Goal: Information Seeking & Learning: Understand process/instructions

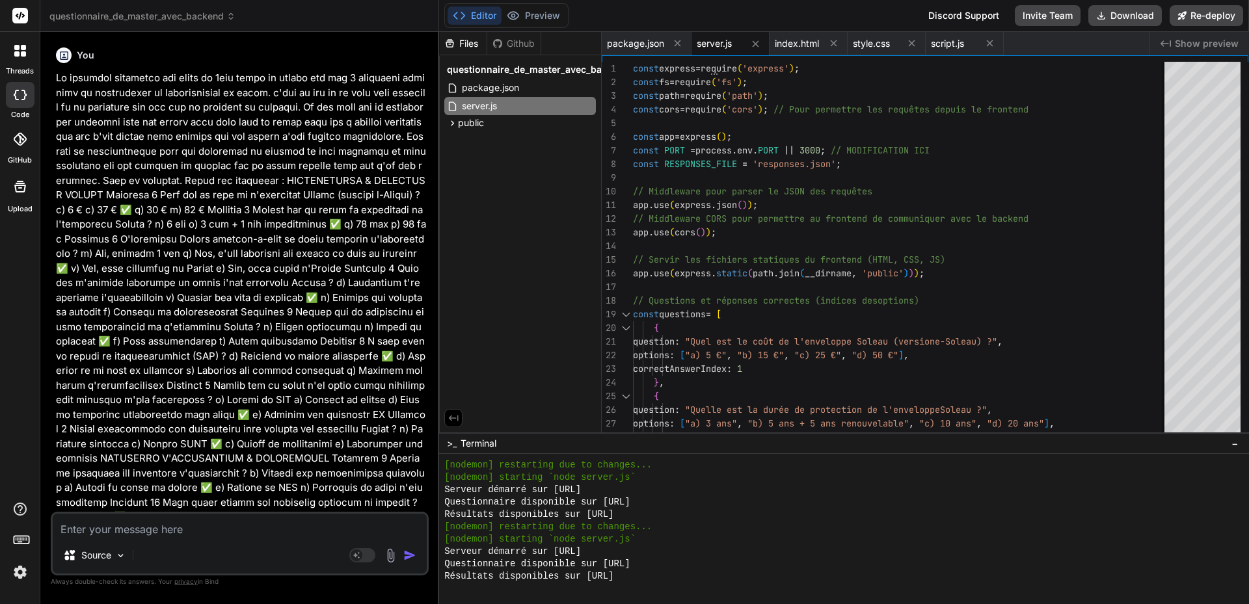
scroll to position [470, 0]
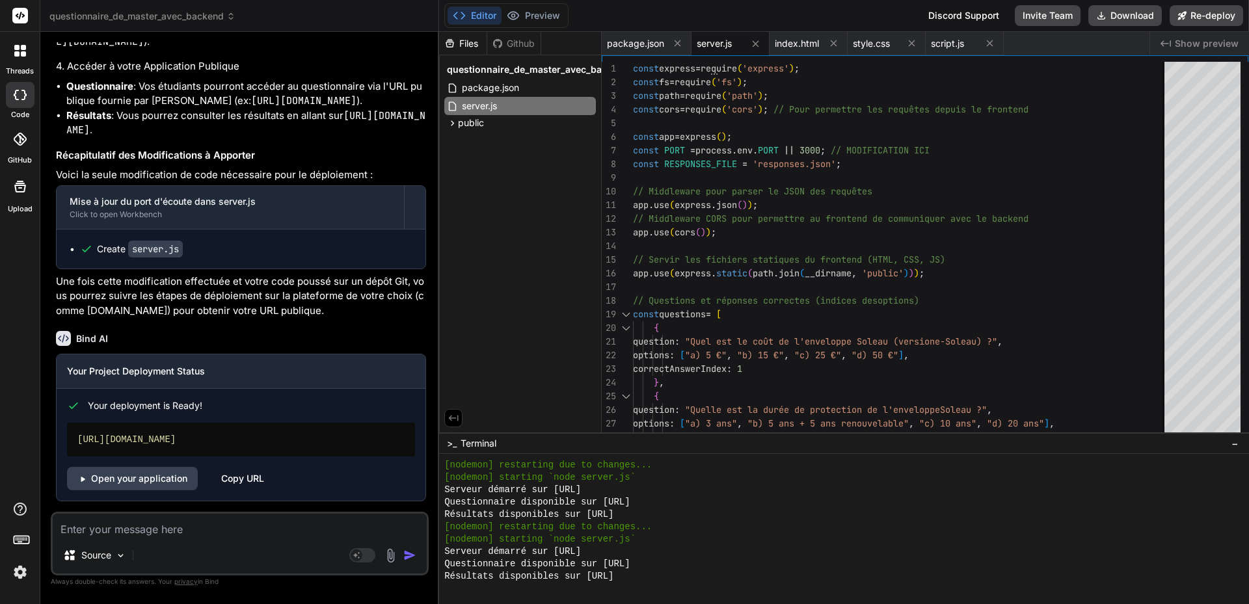
click at [166, 533] on textarea at bounding box center [240, 525] width 374 height 23
click at [205, 530] on textarea at bounding box center [240, 525] width 374 height 23
type textarea "J"
type textarea "x"
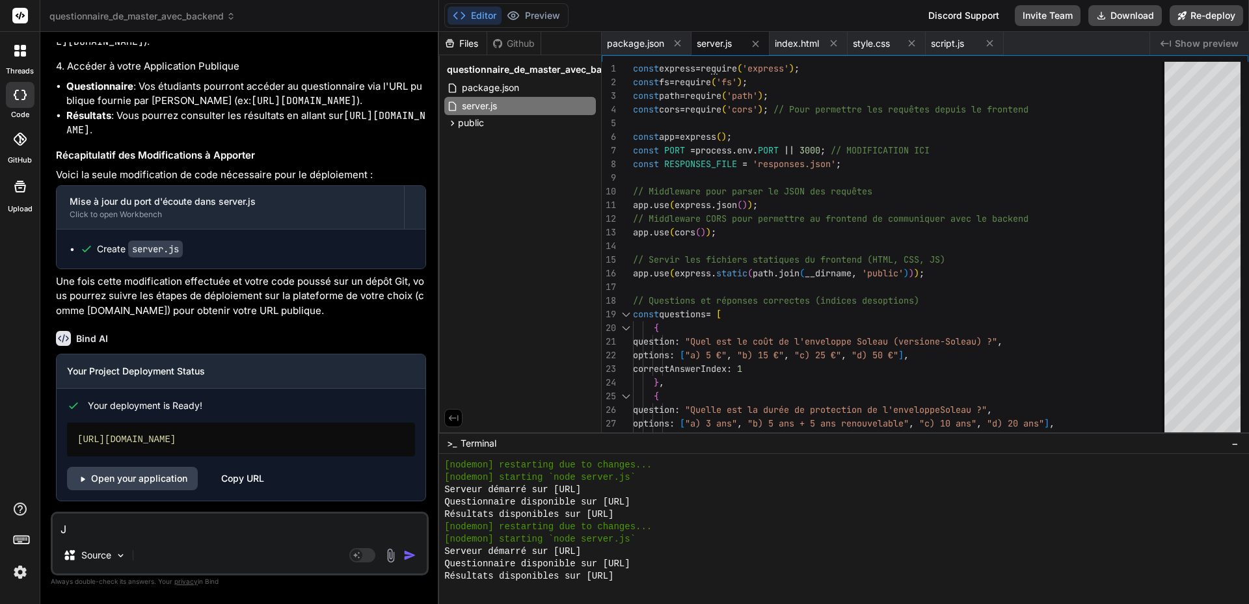
type textarea "J'"
type textarea "x"
type textarea "J'a"
type textarea "x"
type textarea "J'ai"
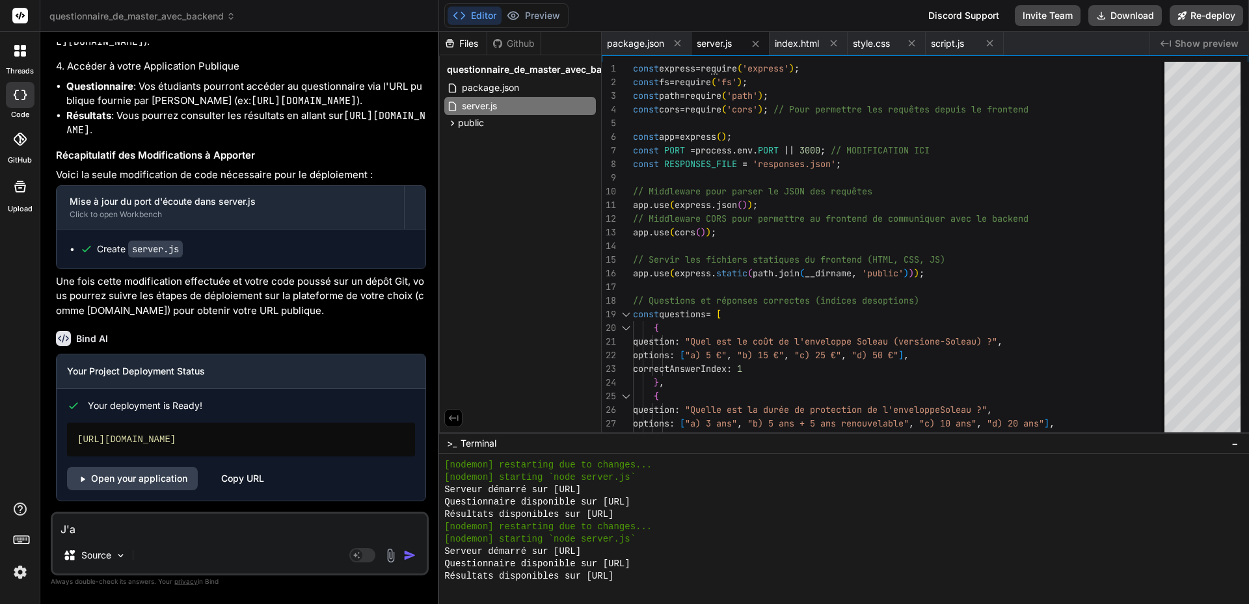
type textarea "x"
type textarea "J'ai"
type textarea "x"
type textarea "J'ai a"
type textarea "x"
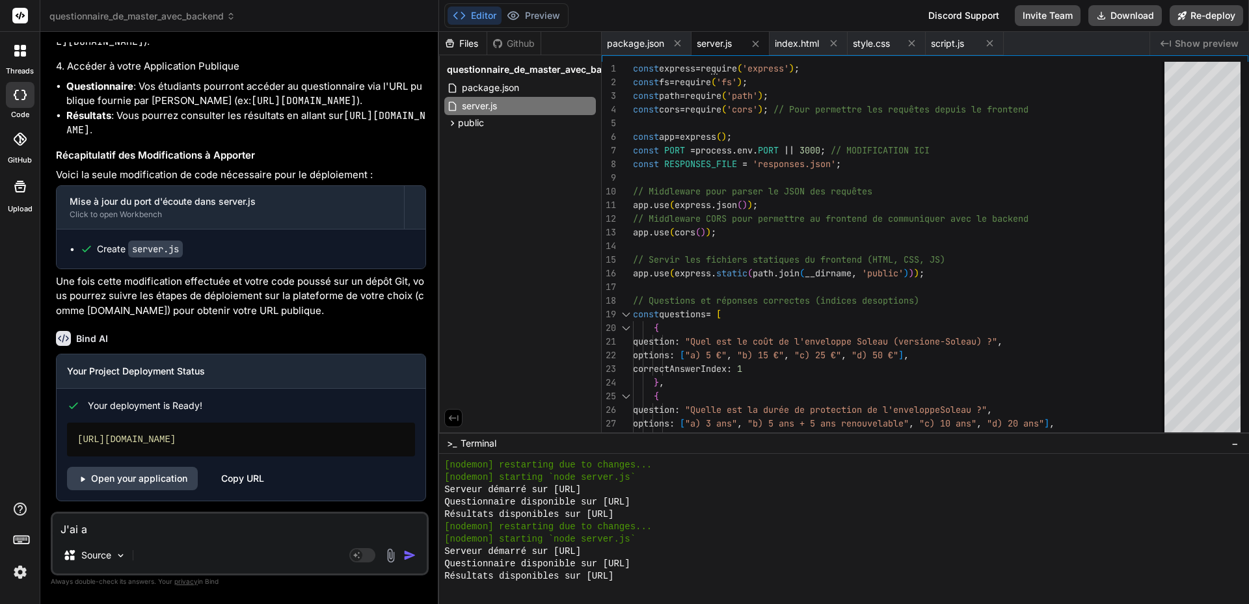
type textarea "J'ai"
type textarea "x"
type textarea "J'ai c"
type textarea "x"
type textarea "J'ai ca"
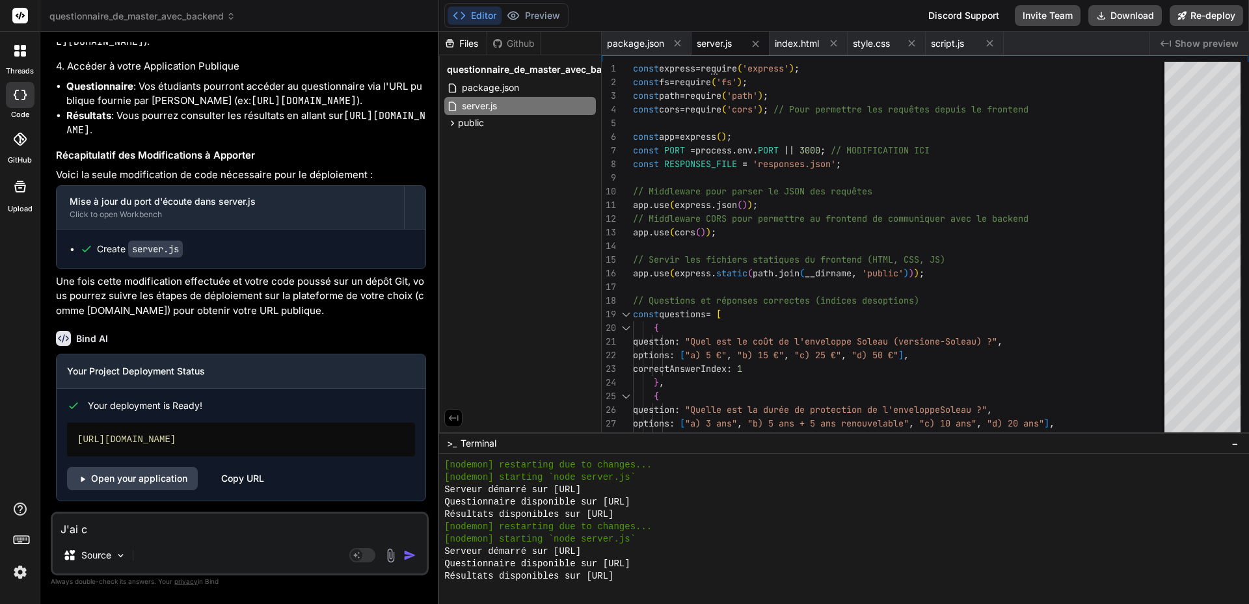
type textarea "x"
type textarea "J'ai ca"
type textarea "x"
type textarea "J'ai ca :"
type textarea "x"
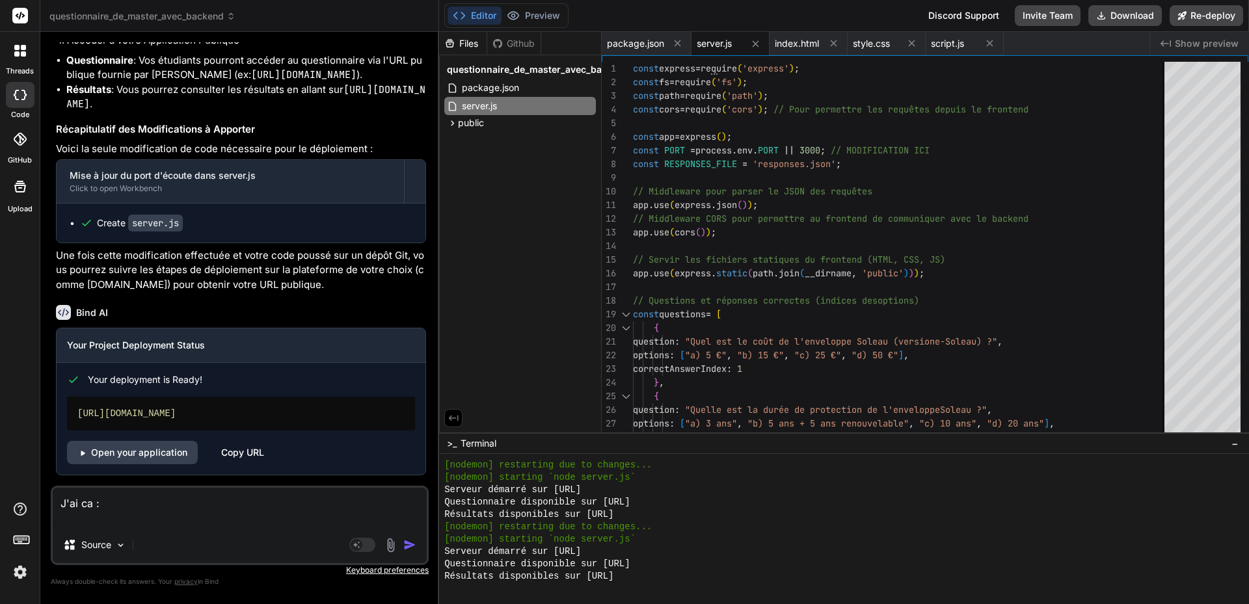
paste textarea "lor ipsumdo sitam 477 consecte, adi elitsed 003 doeiusmo te 38i 28 utlabore etd…"
type textarea "L'ip do : sit ametcon adipi 840 elitsedd, eiu tempori 192 utlabore et 26d 70 ma…"
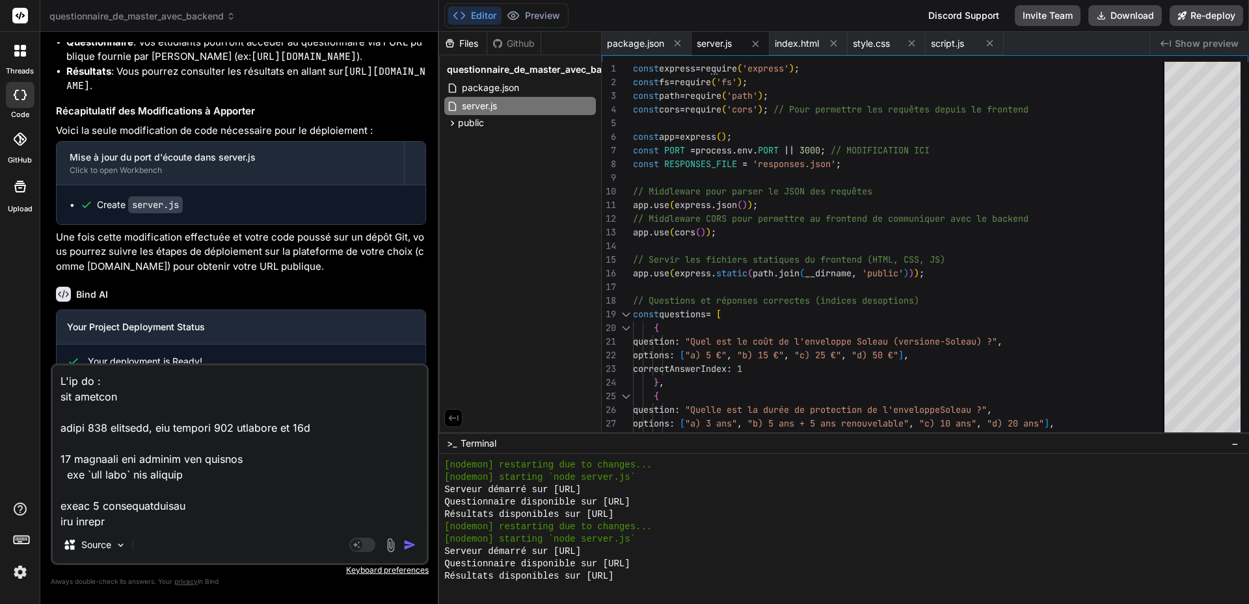
scroll to position [1281, 0]
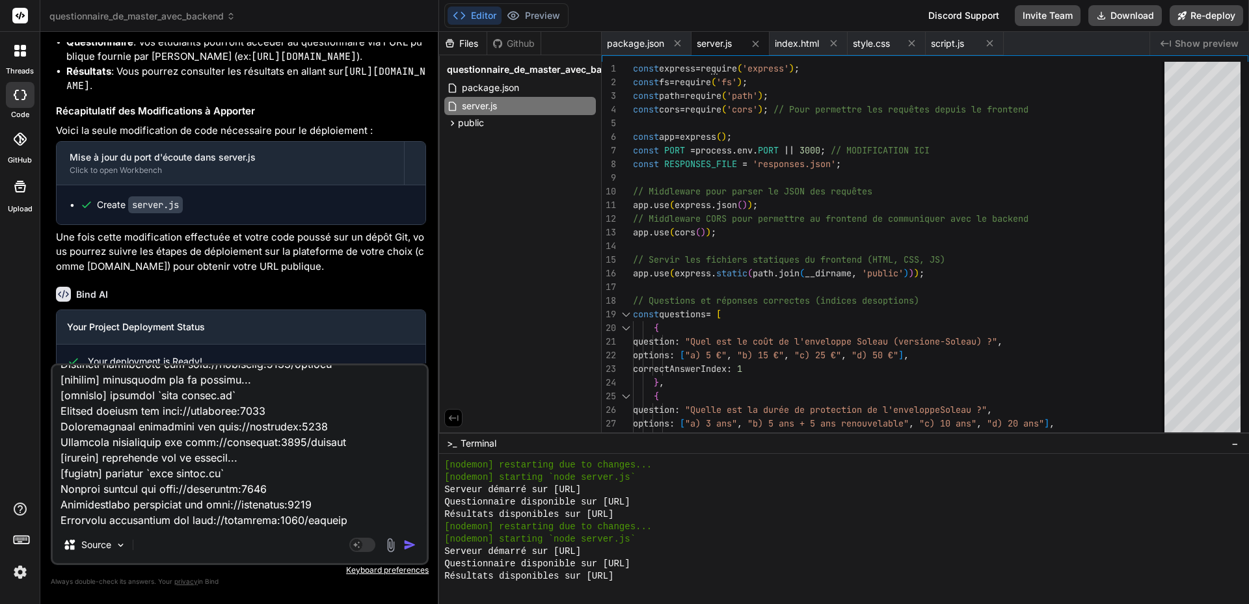
type textarea "x"
type textarea "L'ip do : sit ametcon adipi 840 elitsedd, eiu tempori 192 utlabore et 26d 70 ma…"
type textarea "x"
type textarea "L'ip do : sit ametcon adipi 840 elitsedd, eiu tempori 192 utlabore et 26d 70 ma…"
type textarea "x"
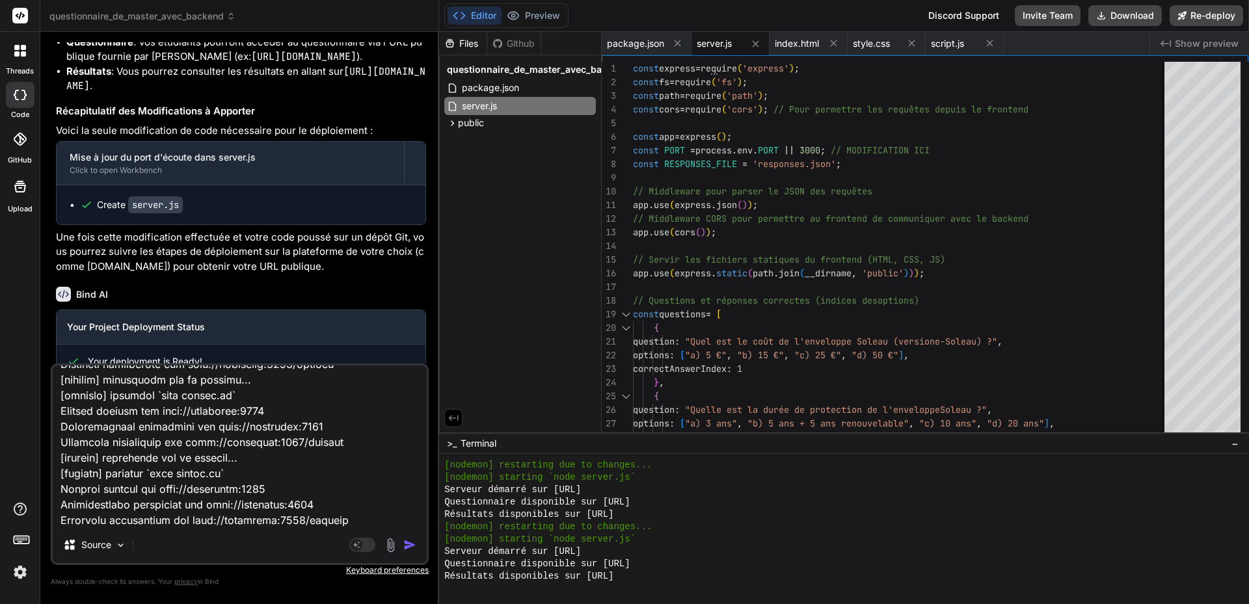
scroll to position [1312, 0]
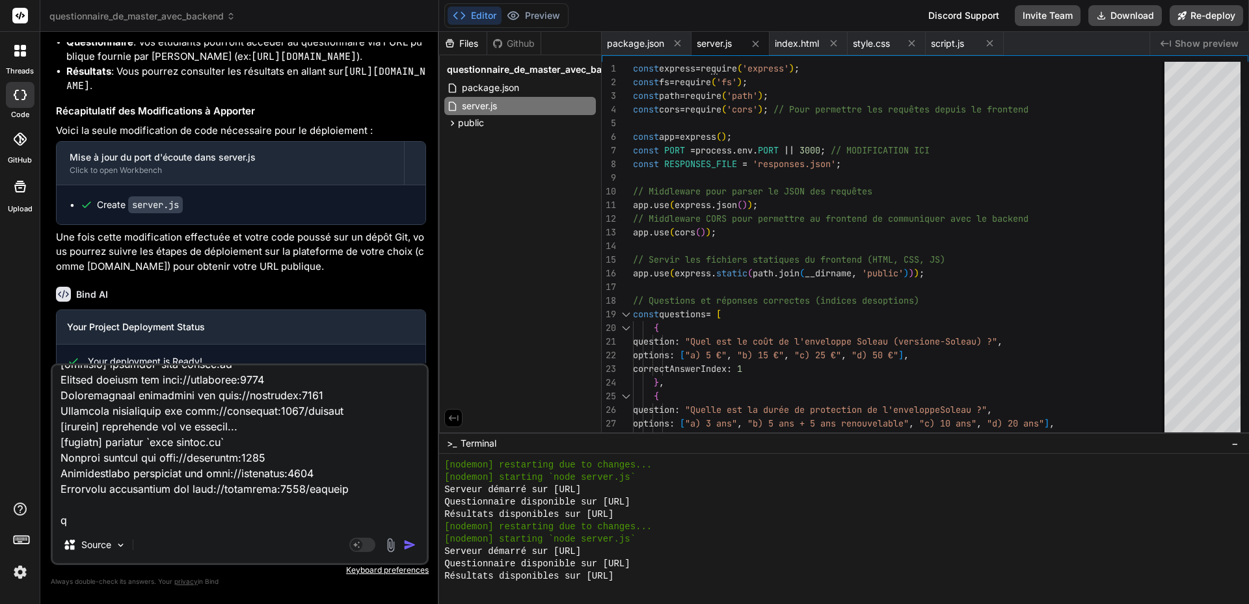
type textarea "L'ip do : sit ametcon adipi 840 elitsedd, eiu tempori 192 utlabore et 26d 70 ma…"
type textarea "x"
type textarea "L'ip do : sit ametcon adipi 840 elitsedd, eiu tempori 192 utlabore et 26d 70 ma…"
type textarea "x"
type textarea "L'ip do : sit ametcon adipi 840 elitsedd, eiu tempori 192 utlabore et 26d 70 ma…"
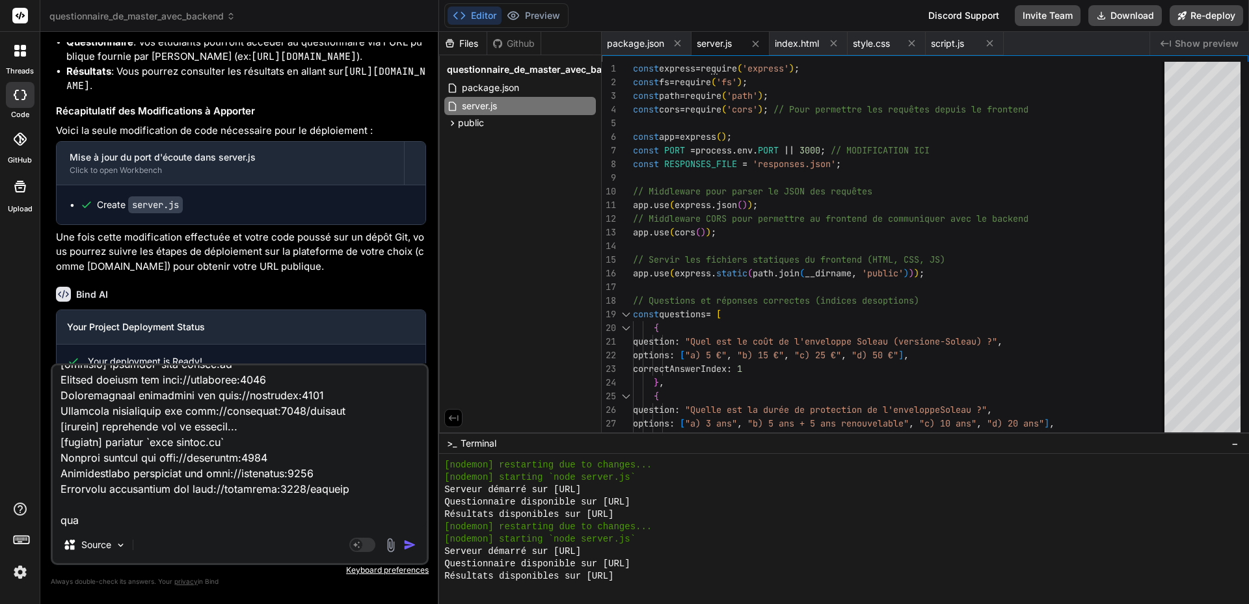
type textarea "x"
type textarea "L'ip do : sit ametcon adipi 840 elitsedd, eiu tempori 192 utlabore et 26d 70 ma…"
type textarea "x"
type textarea "L'ip do : sit ametcon adipi 840 elitsedd, eiu tempori 192 utlabore et 26d 70 ma…"
type textarea "x"
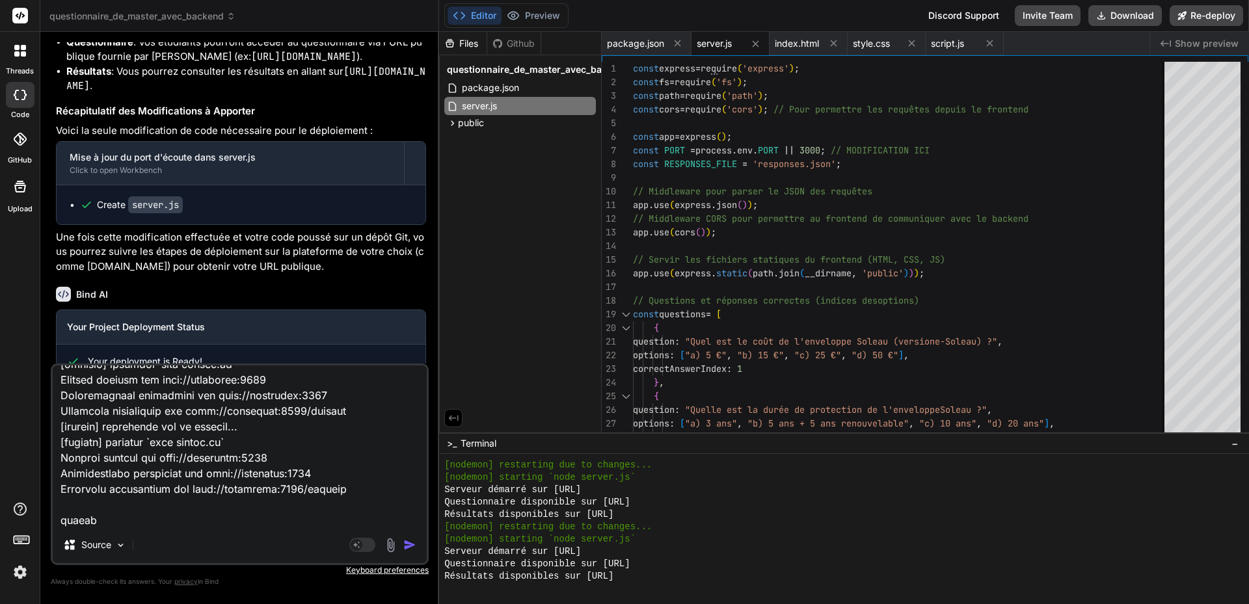
type textarea "L'ip do : sit ametcon adipi 840 elitsedd, eiu tempori 192 utlabore et 26d 70 ma…"
type textarea "x"
type textarea "L'ip do : sit ametcon adipi 840 elitsedd, eiu tempori 192 utlabore et 26d 70 ma…"
type textarea "x"
type textarea "L'ip do : sit ametcon adipi 840 elitsedd, eiu tempori 192 utlabore et 26d 70 ma…"
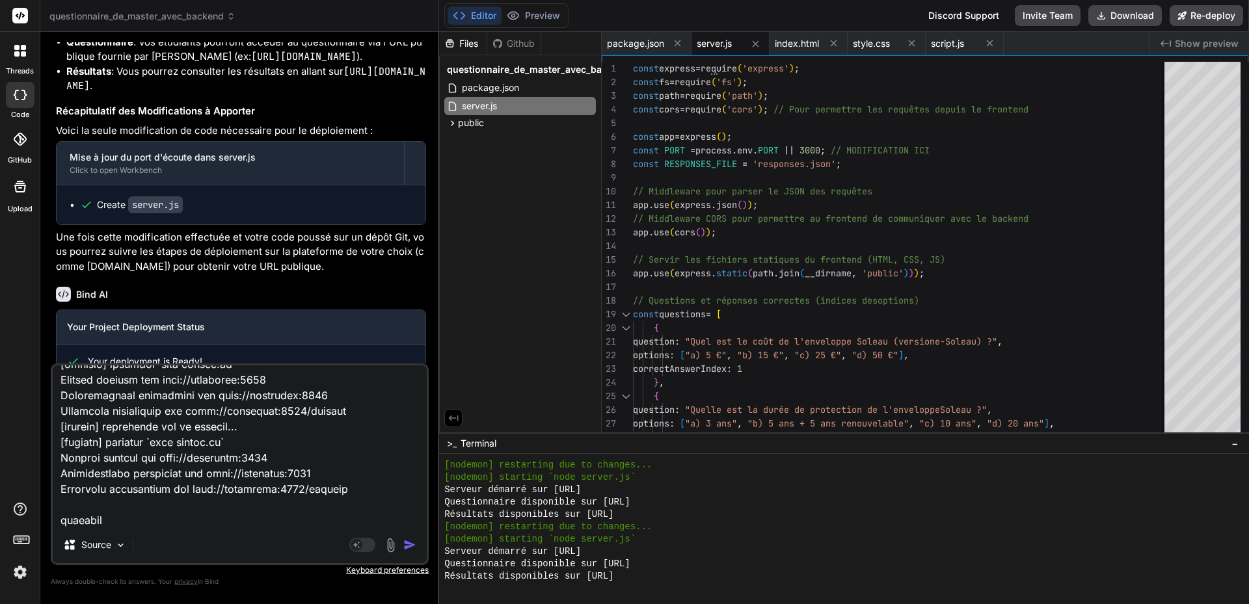
type textarea "x"
type textarea "L'ip do : sit ametcon adipi 840 elitsedd, eiu tempori 192 utlabore et 26d 70 ma…"
type textarea "x"
type textarea "L'ip do : sit ametcon adipi 840 elitsedd, eiu tempori 192 utlabore et 26d 70 ma…"
type textarea "x"
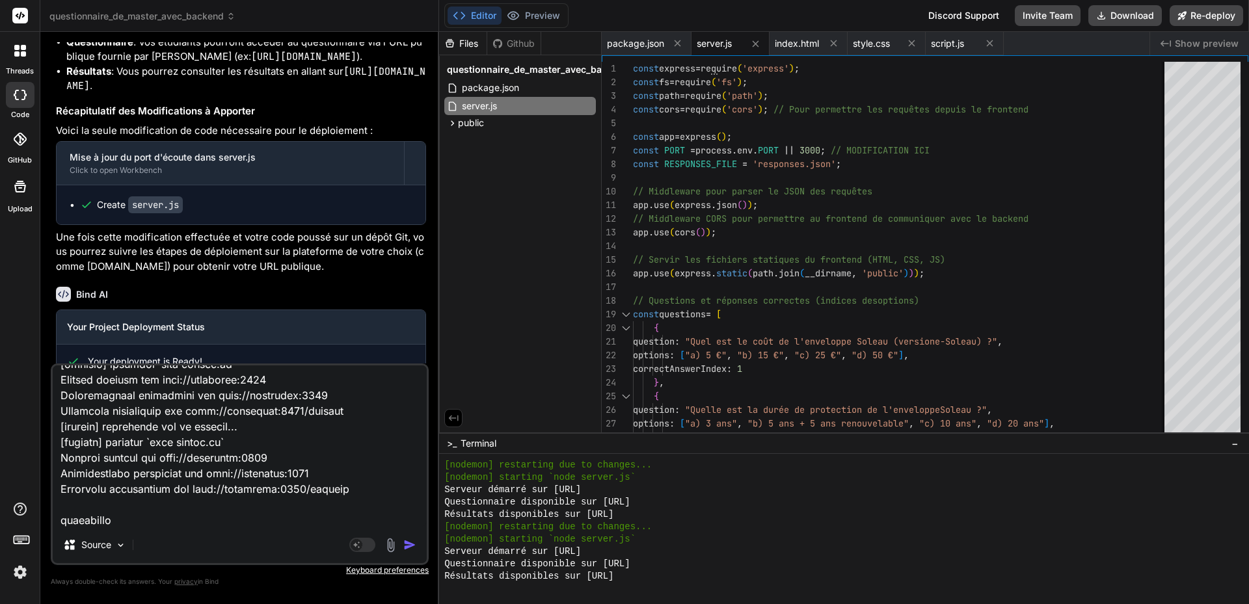
type textarea "L'ip do : sit ametcon adipi 840 elitsedd, eiu tempori 192 utlabore et 26d 70 ma…"
type textarea "x"
type textarea "L'ip do : sit ametcon adipi 840 elitsedd, eiu tempori 192 utlabore et 26d 70 ma…"
type textarea "x"
type textarea "L'ip do : sit ametcon adipi 840 elitsedd, eiu tempori 192 utlabore et 26d 70 ma…"
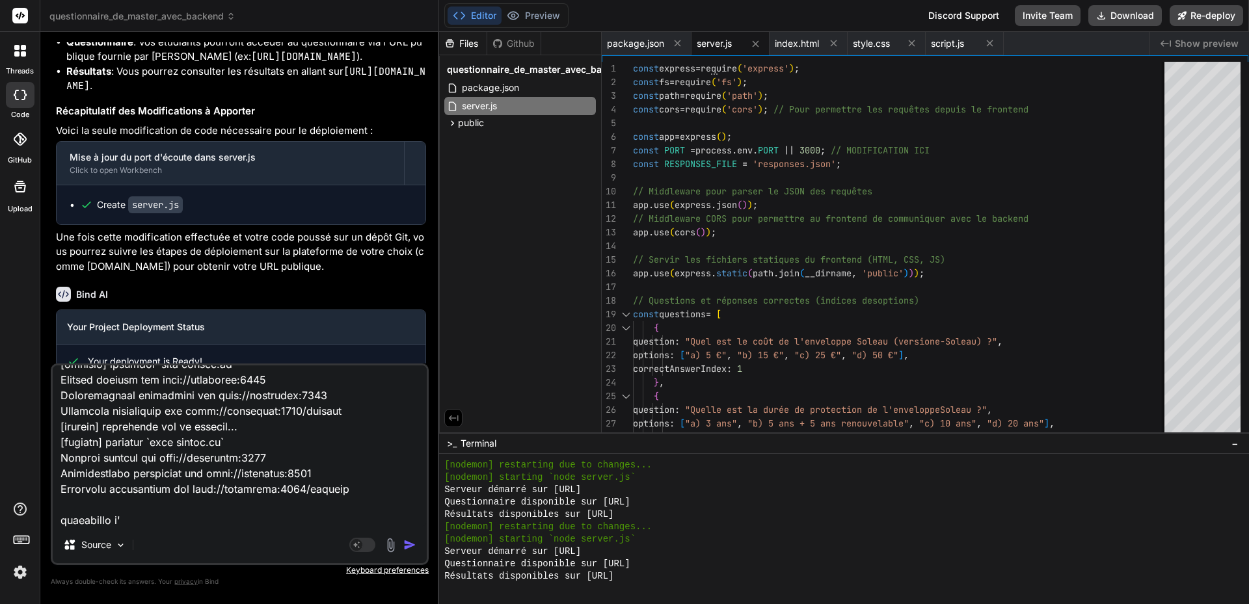
type textarea "x"
type textarea "L'ip do : sit ametcon adipi 840 elitsedd, eiu tempori 192 utlabore et 26d 70 ma…"
type textarea "x"
type textarea "L'ip do : sit ametcon adipi 840 elitsedd, eiu tempori 192 utlabore et 26d 70 ma…"
type textarea "x"
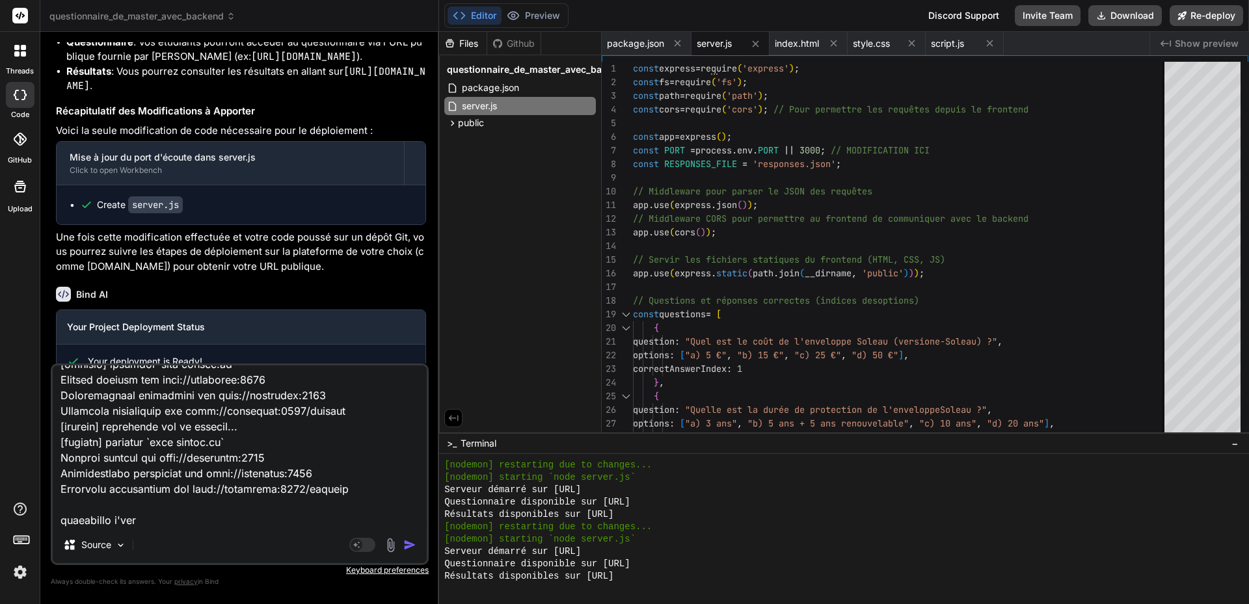
type textarea "L'ip do : sit ametcon adipi 840 elitsedd, eiu tempori 192 utlabore et 26d 70 ma…"
type textarea "x"
type textarea "L'ip do : sit ametcon adipi 840 elitsedd, eiu tempori 192 utlabore et 26d 70 ma…"
type textarea "x"
type textarea "L'ip do : sit ametcon adipi 840 elitsedd, eiu tempori 192 utlabore et 26d 70 ma…"
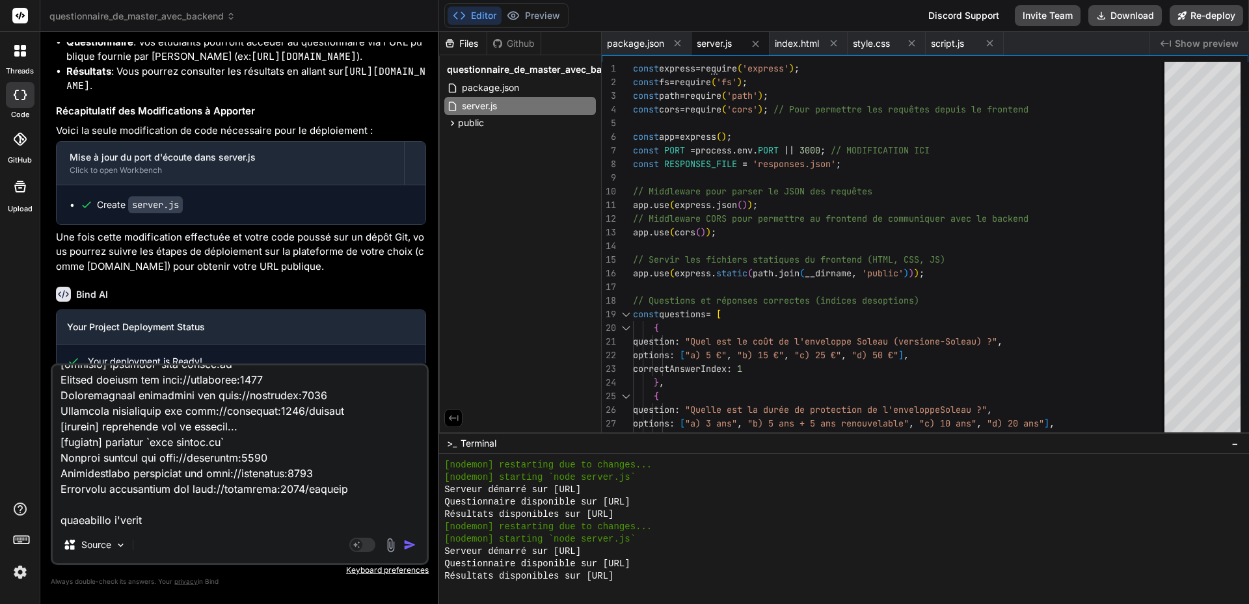
type textarea "x"
type textarea "L'ip do : sit ametcon adipi 840 elitsedd, eiu tempori 192 utlabore et 26d 70 ma…"
type textarea "x"
type textarea "L'ip do : sit ametcon adipi 840 elitsedd, eiu tempori 192 utlabore et 26d 70 ma…"
type textarea "x"
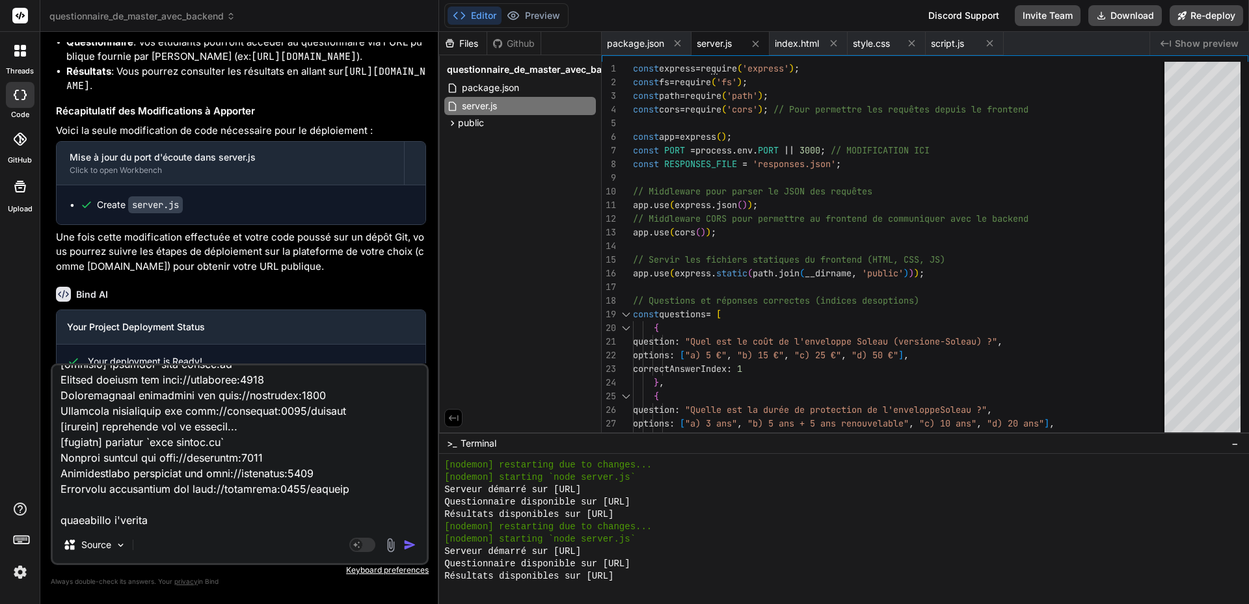
type textarea "L'ip do : sit ametcon adipi 840 elitsedd, eiu tempori 192 utlabore et 26d 70 ma…"
type textarea "x"
type textarea "L'ip do : sit ametcon adipi 840 elitsedd, eiu tempori 192 utlabore et 26d 70 ma…"
type textarea "x"
type textarea "L'ip do : sit ametcon adipi 840 elitsedd, eiu tempori 192 utlabore et 26d 70 ma…"
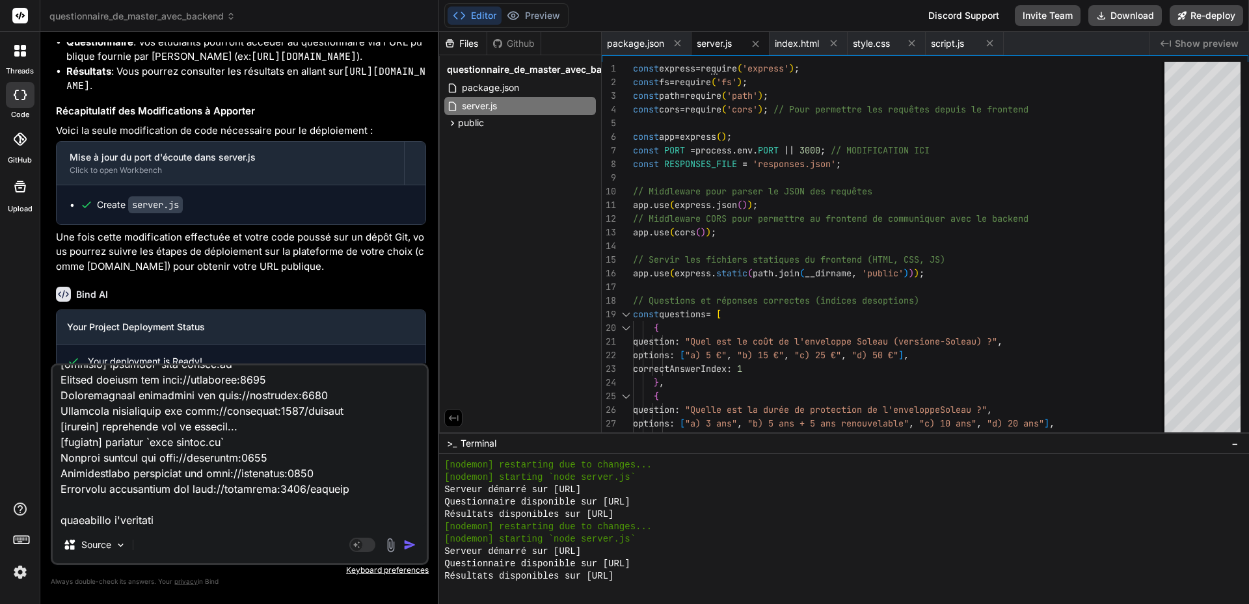
type textarea "x"
type textarea "L'ip do : sit ametcon adipi 840 elitsedd, eiu tempori 192 utlabore et 26d 70 ma…"
type textarea "x"
type textarea "L'ip do : sit ametcon adipi 840 elitsedd, eiu tempori 192 utlabore et 26d 70 ma…"
type textarea "x"
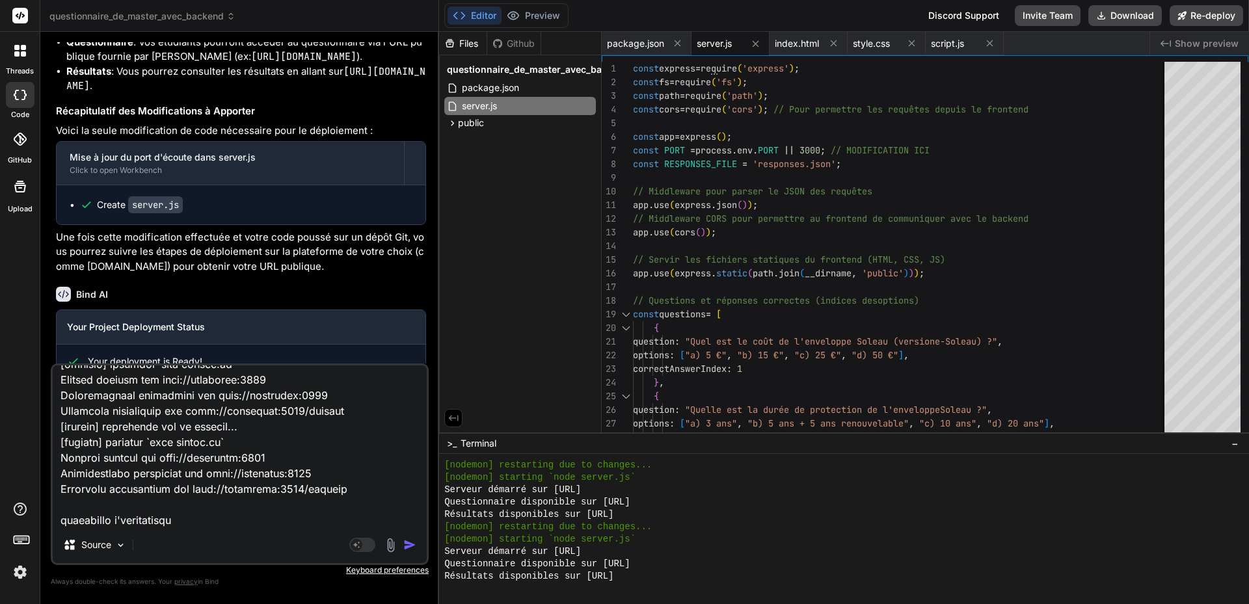
type textarea "L'ip do : sit ametcon adipi 840 elitsedd, eiu tempori 192 utlabore et 26d 70 ma…"
type textarea "x"
type textarea "L'ip do : sit ametcon adipi 840 elitsedd, eiu tempori 192 utlabore et 26d 70 ma…"
type textarea "x"
type textarea "L'ip do : sit ametcon adipi 840 elitsedd, eiu tempori 192 utlabore et 26d 70 ma…"
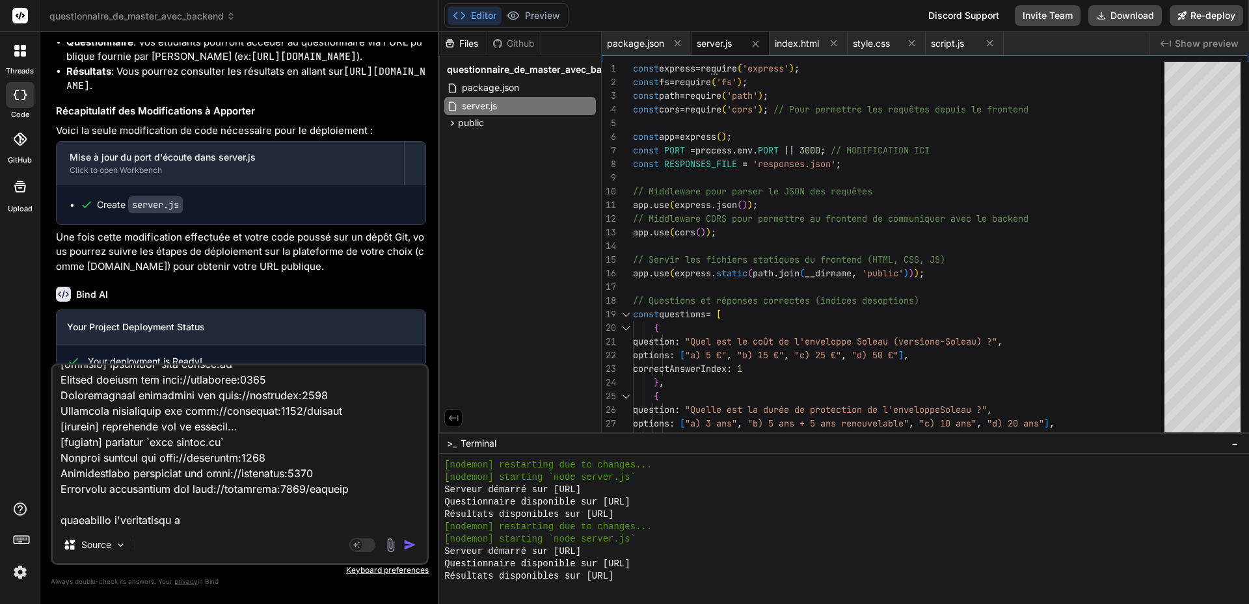
type textarea "x"
type textarea "L'ip do : sit ametcon adipi 840 elitsedd, eiu tempori 192 utlabore et 26d 70 ma…"
type textarea "x"
type textarea "L'ip do : sit ametcon adipi 840 elitsedd, eiu tempori 192 utlabore et 26d 70 ma…"
type textarea "x"
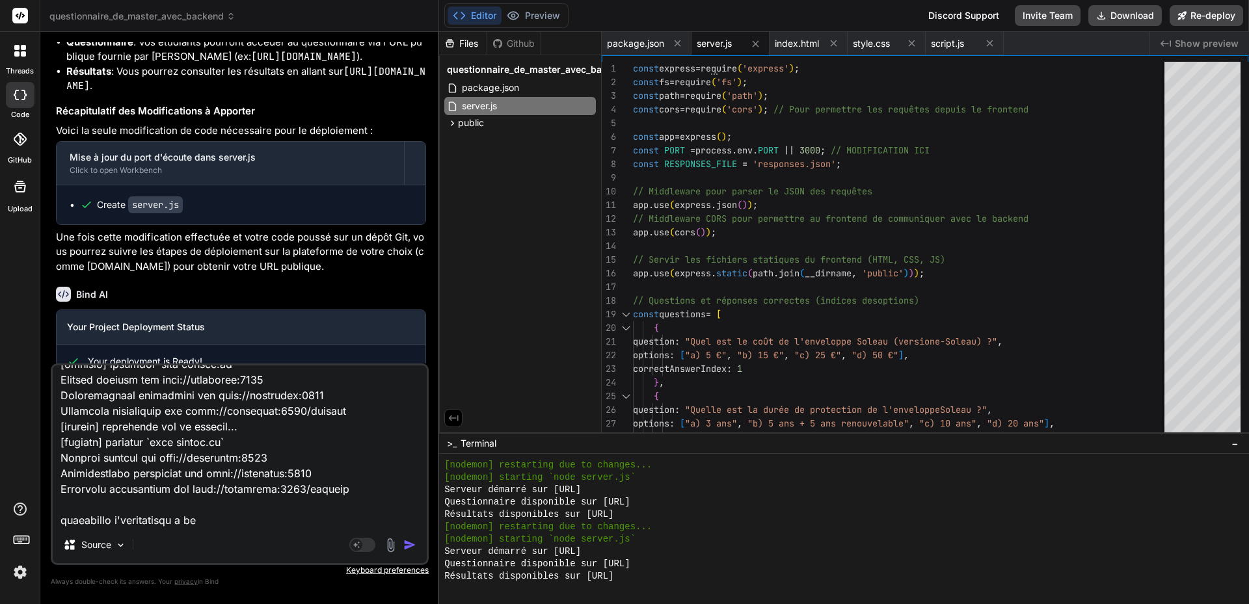
type textarea "L'ip do : sit ametcon adipi 840 elitsedd, eiu tempori 192 utlabore et 26d 70 ma…"
type textarea "x"
type textarea "L'ip do : sit ametcon adipi 840 elitsedd, eiu tempori 192 utlabore et 26d 70 ma…"
type textarea "x"
type textarea "L'ip do : sit ametcon adipi 840 elitsedd, eiu tempori 192 utlabore et 26d 70 ma…"
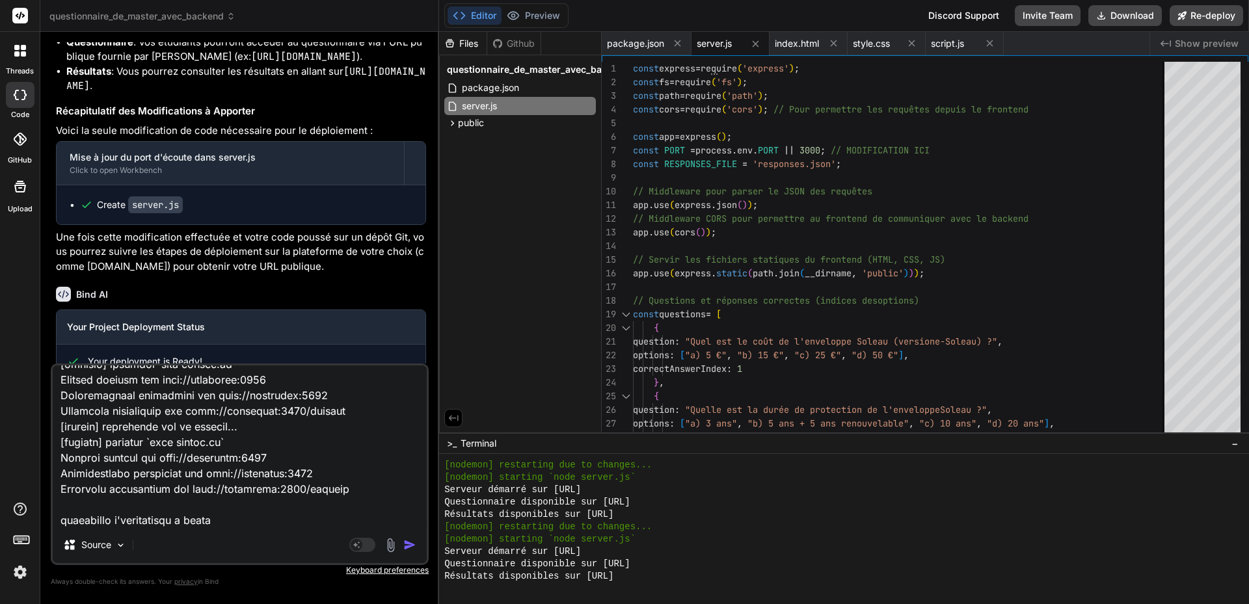
type textarea "x"
type textarea "L'ip do : sit ametcon adipi 840 elitsedd, eiu tempori 192 utlabore et 26d 70 ma…"
type textarea "x"
type textarea "L'ip do : sit ametcon adipi 840 elitsedd, eiu tempori 192 utlabore et 26d 70 ma…"
type textarea "x"
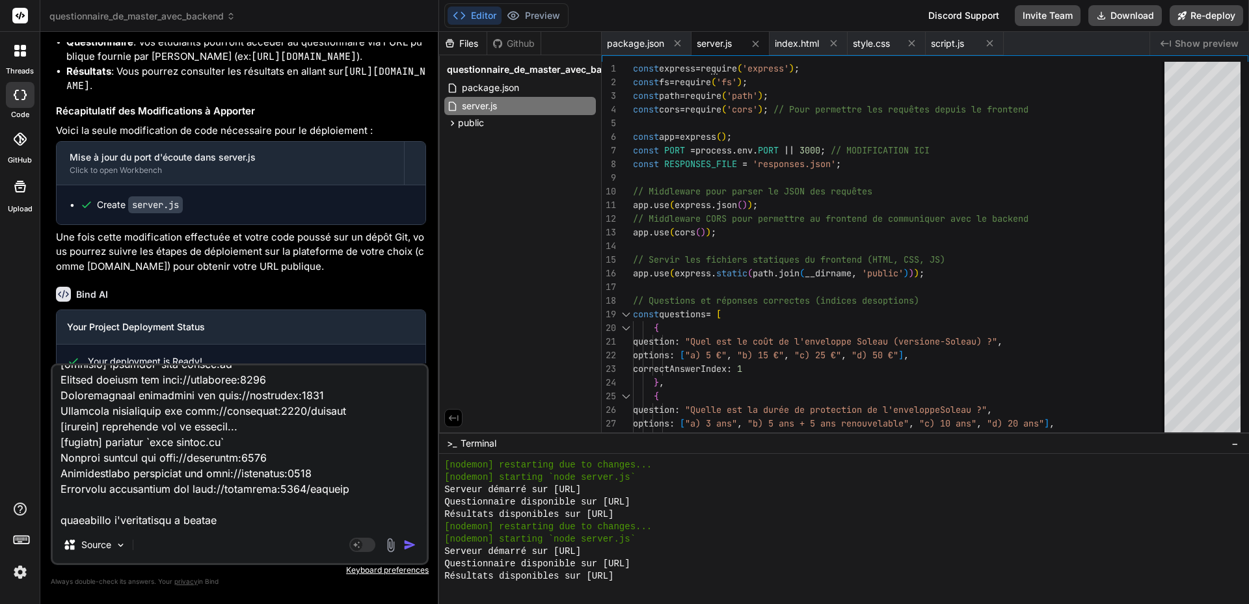
type textarea "L'ip do : sit ametcon adipi 840 elitsedd, eiu tempori 192 utlabore et 26d 70 ma…"
type textarea "x"
type textarea "L'ip do : sit ametcon adipi 840 elitsedd, eiu tempori 192 utlabore et 26d 70 ma…"
type textarea "x"
type textarea "L'ip do : sit ametcon adipi 840 elitsedd, eiu tempori 192 utlabore et 26d 70 ma…"
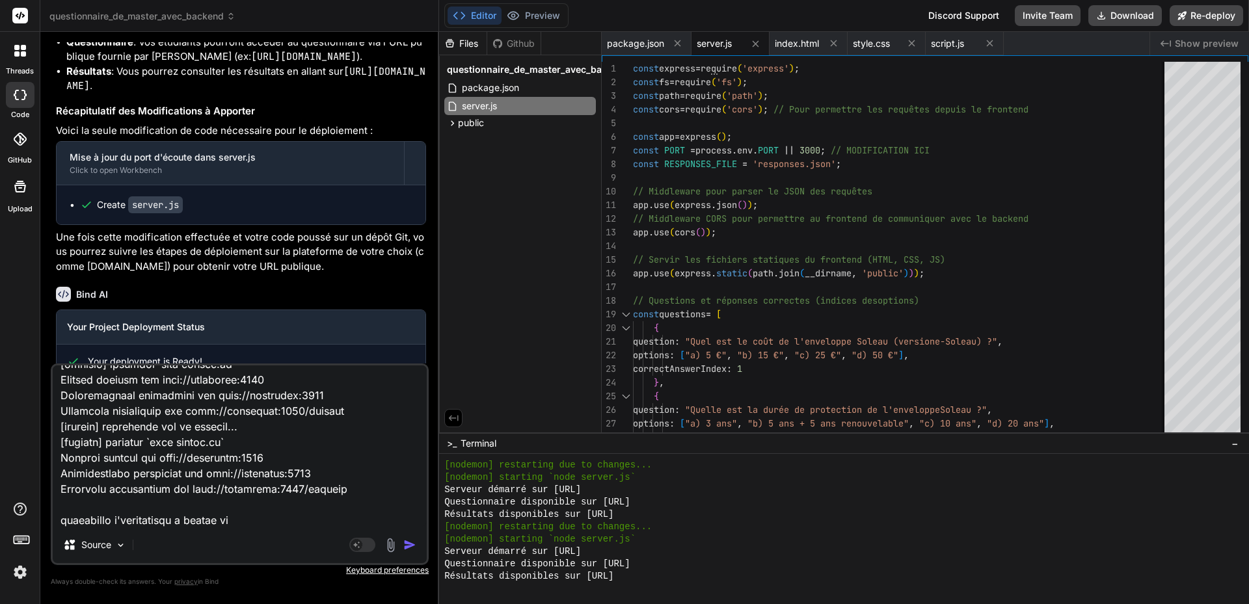
type textarea "x"
type textarea "L'ip do : sit ametcon adipi 840 elitsedd, eiu tempori 192 utlabore et 26d 70 ma…"
type textarea "x"
type textarea "L'ip do : sit ametcon adipi 840 elitsedd, eiu tempori 192 utlabore et 26d 70 ma…"
type textarea "x"
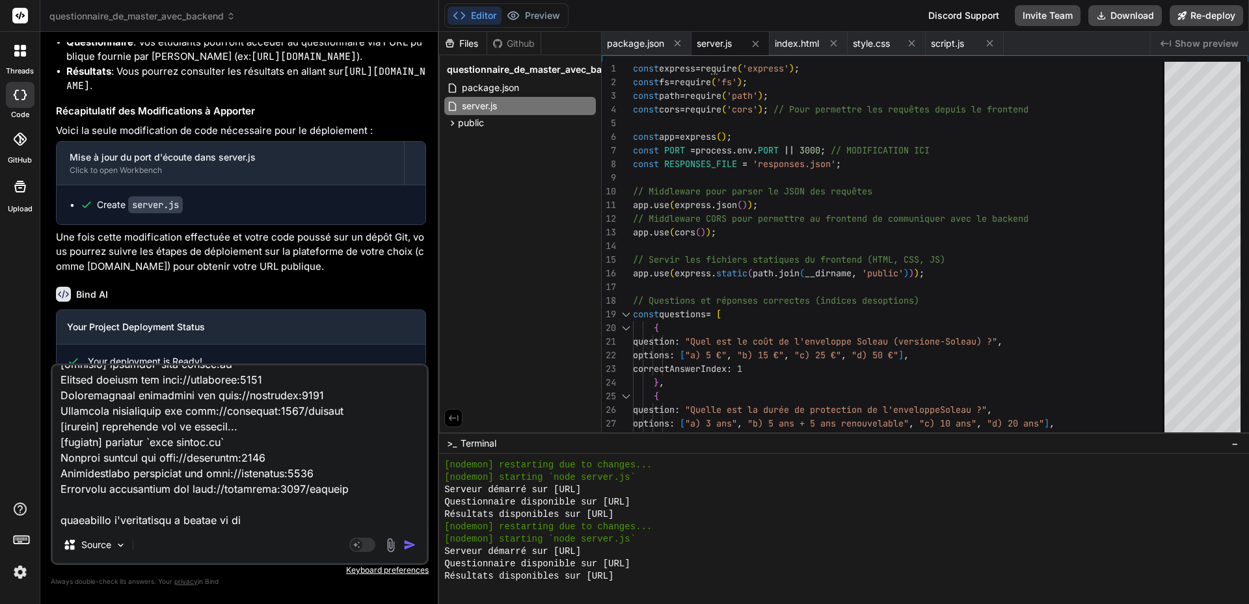
type textarea "L'ip do : sit ametcon adipi 840 elitsedd, eiu tempori 192 utlabore et 26d 70 ma…"
type textarea "x"
type textarea "L'ip do : sit ametcon adipi 840 elitsedd, eiu tempori 192 utlabore et 26d 70 ma…"
type textarea "x"
type textarea "L'ip do : sit ametcon adipi 840 elitsedd, eiu tempori 192 utlabore et 26d 70 ma…"
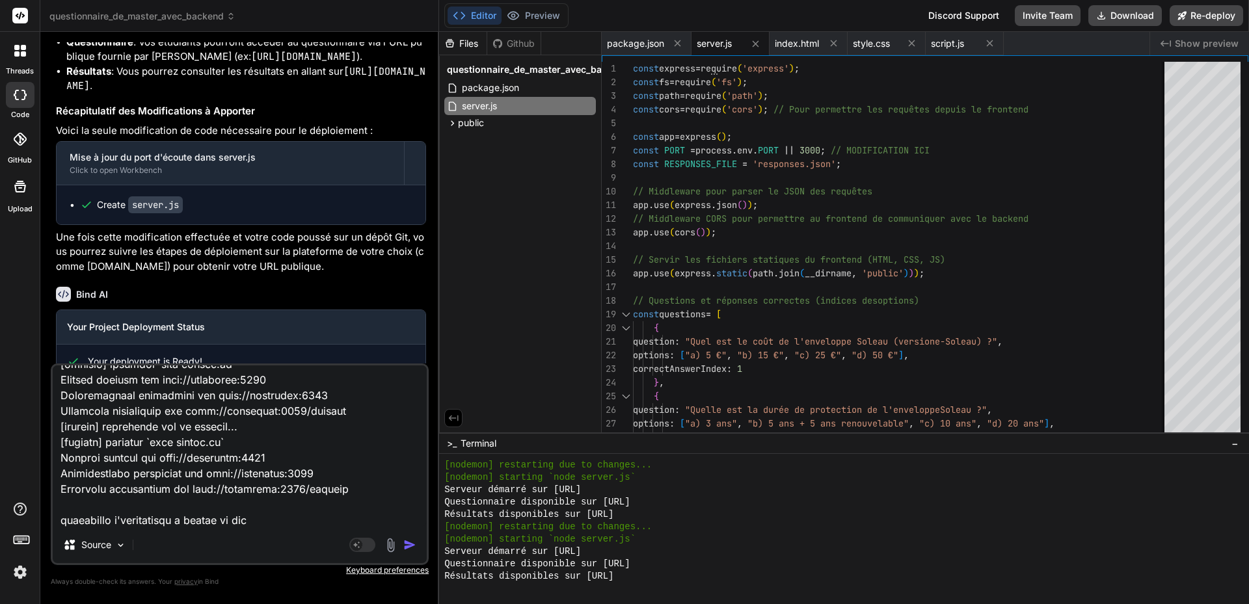
type textarea "x"
type textarea "L'ip do : sit ametcon adipi 840 elitsedd, eiu tempori 192 utlabore et 26d 70 ma…"
type textarea "x"
type textarea "L'ip do : sit ametcon adipi 840 elitsedd, eiu tempori 192 utlabore et 26d 70 ma…"
type textarea "x"
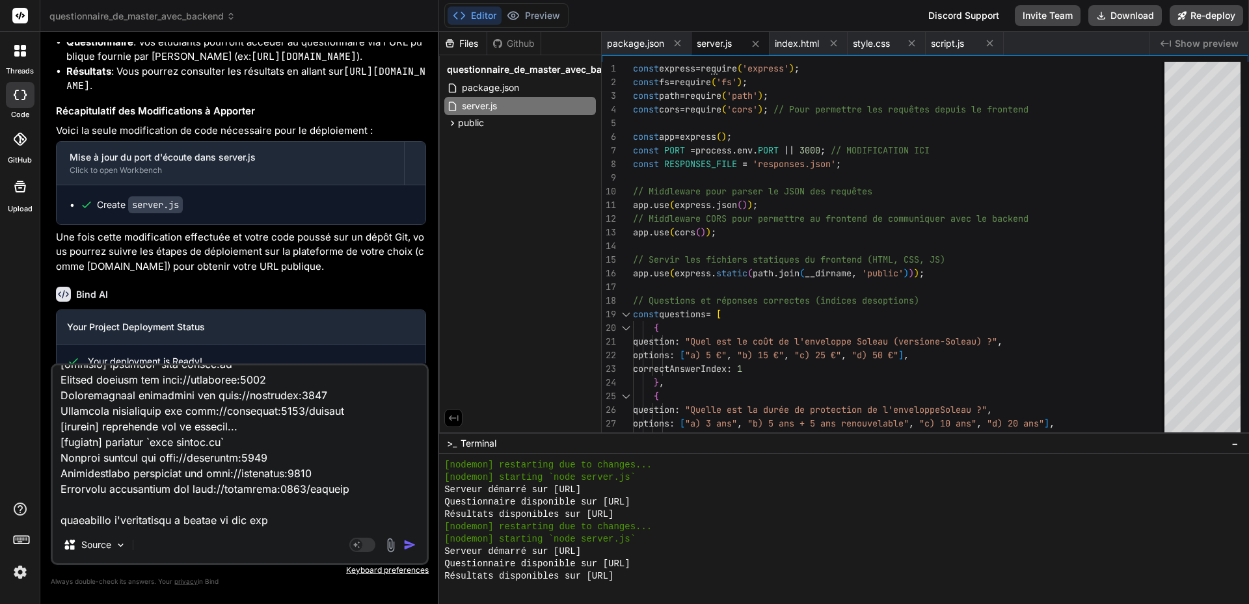
type textarea "L'ip do : sit ametcon adipi 840 elitsedd, eiu tempori 192 utlabore et 26d 70 ma…"
type textarea "x"
type textarea "L'ip do : sit ametcon adipi 840 elitsedd, eiu tempori 192 utlabore et 26d 70 ma…"
type textarea "x"
type textarea "L'ip do : sit ametcon adipi 840 elitsedd, eiu tempori 192 utlabore et 26d 70 ma…"
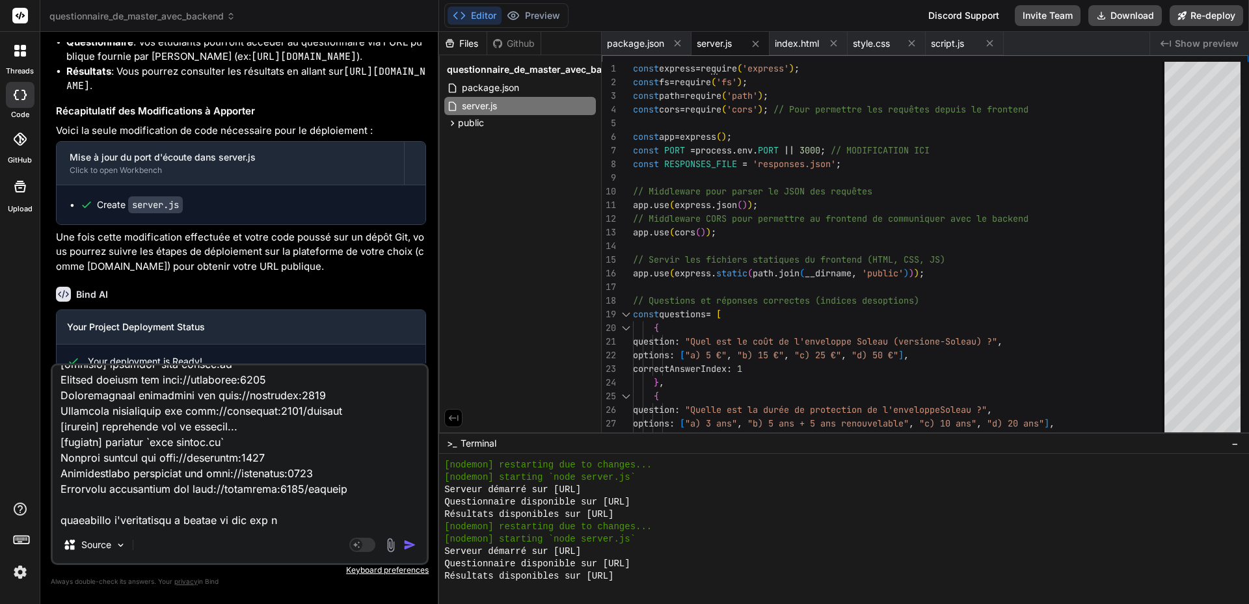
type textarea "x"
type textarea "L'ip do : sit ametcon adipi 840 elitsedd, eiu tempori 192 utlabore et 26d 70 ma…"
type textarea "x"
type textarea "L'ip do : sit ametcon adipi 840 elitsedd, eiu tempori 192 utlabore et 26d 70 ma…"
type textarea "x"
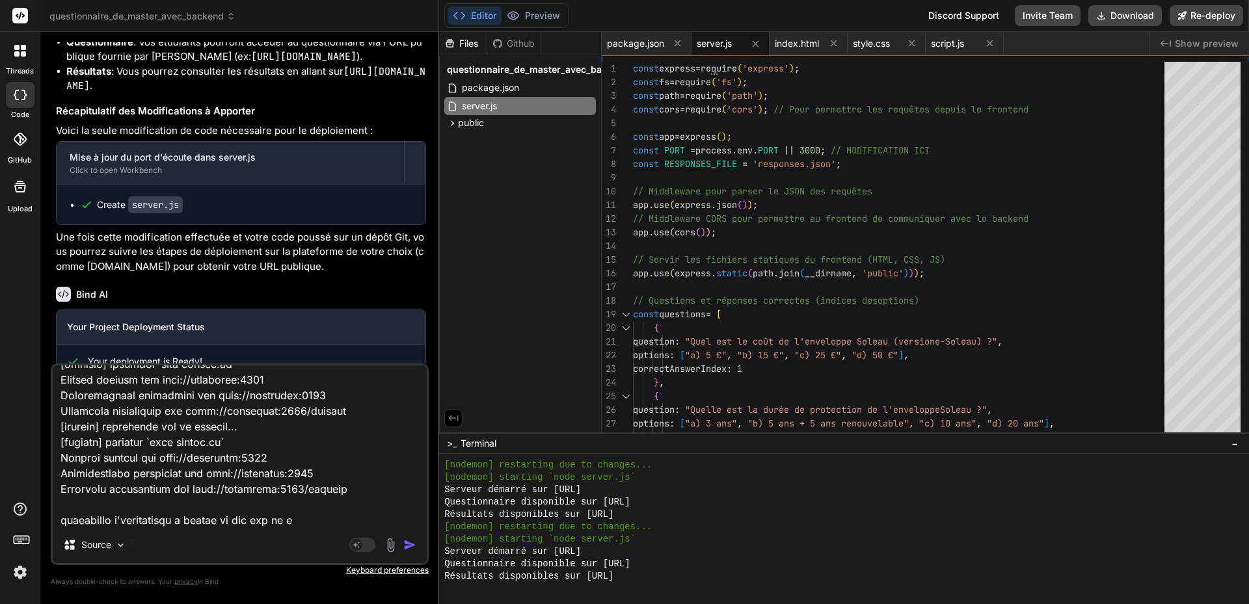
type textarea "L'ip do : sit ametcon adipi 840 elitsedd, eiu tempori 192 utlabore et 26d 70 ma…"
type textarea "x"
type textarea "L'ip do : sit ametcon adipi 840 elitsedd, eiu tempori 192 utlabore et 26d 70 ma…"
type textarea "x"
type textarea "L'ip do : sit ametcon adipi 840 elitsedd, eiu tempori 192 utlabore et 26d 70 ma…"
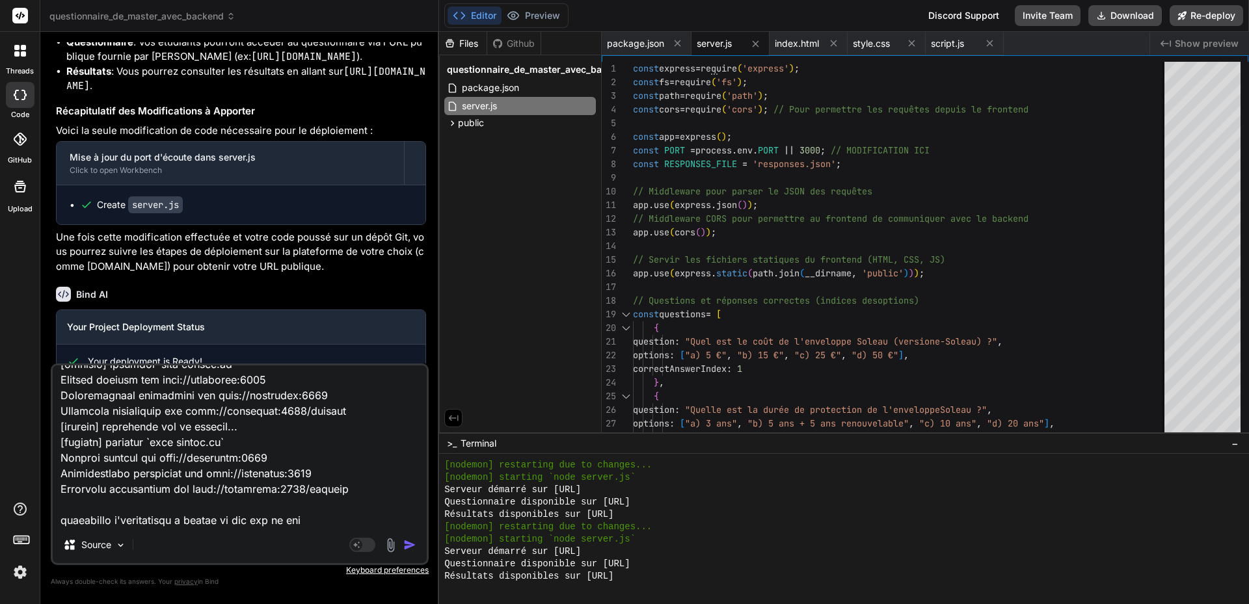
type textarea "x"
type textarea "L'ip do : sit ametcon adipi 840 elitsedd, eiu tempori 192 utlabore et 26d 70 ma…"
type textarea "x"
type textarea "L'ip do : sit ametcon adipi 840 elitsedd, eiu tempori 192 utlabore et 26d 70 ma…"
type textarea "x"
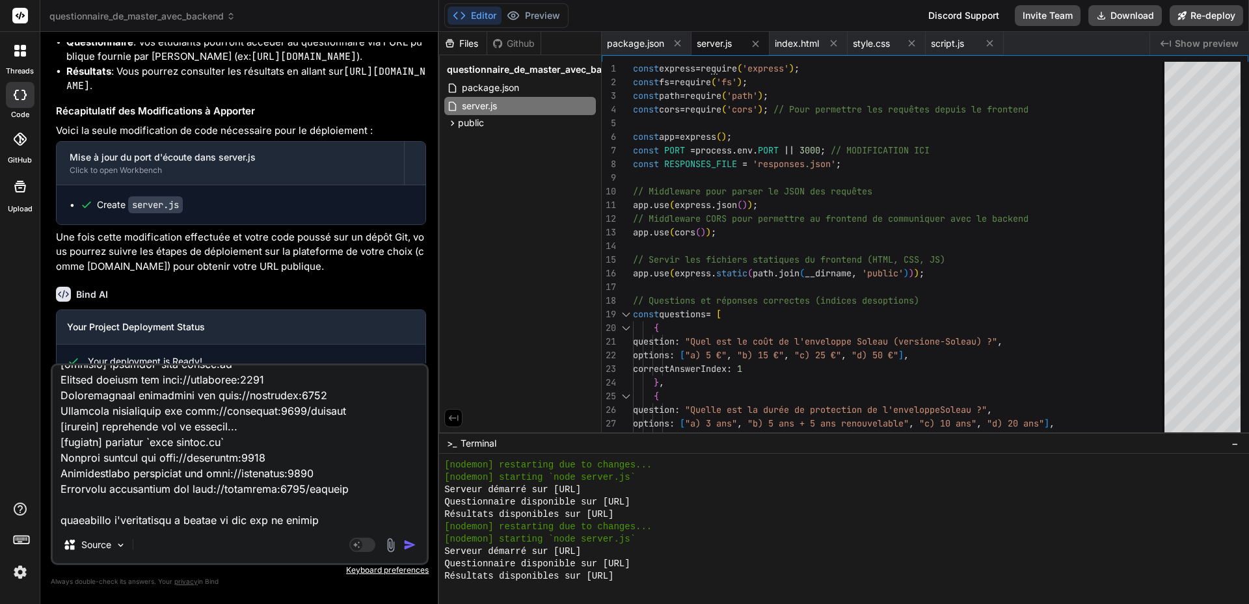
type textarea "L'ip do : sit ametcon adipi 840 elitsedd, eiu tempori 192 utlabore et 26d 70 ma…"
type textarea "x"
type textarea "L'ip do : sit ametcon adipi 840 elitsedd, eiu tempori 192 utlabore et 26d 70 ma…"
type textarea "x"
type textarea "L'ip do : sit ametcon adipi 840 elitsedd, eiu tempori 192 utlabore et 26d 70 ma…"
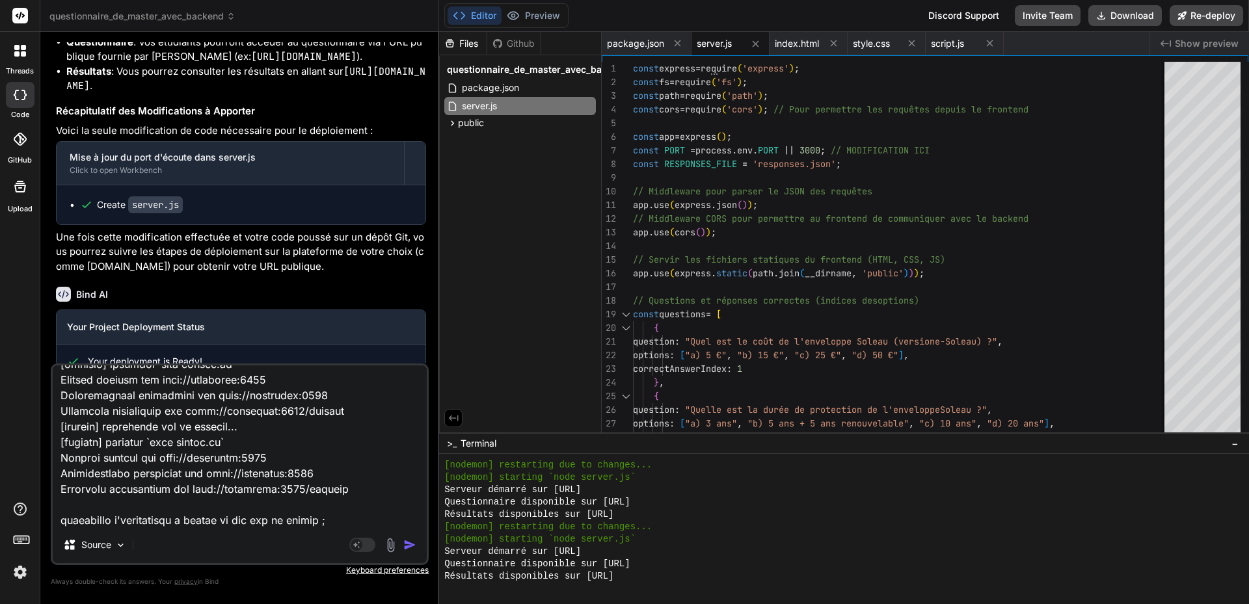
type textarea "x"
paste textarea "[URL][DOMAIN_NAME]"
type textarea "L'ip do : sit ametcon adipi 840 elitsedd, eiu tempori 192 utlabore et 26d 70 ma…"
type textarea "x"
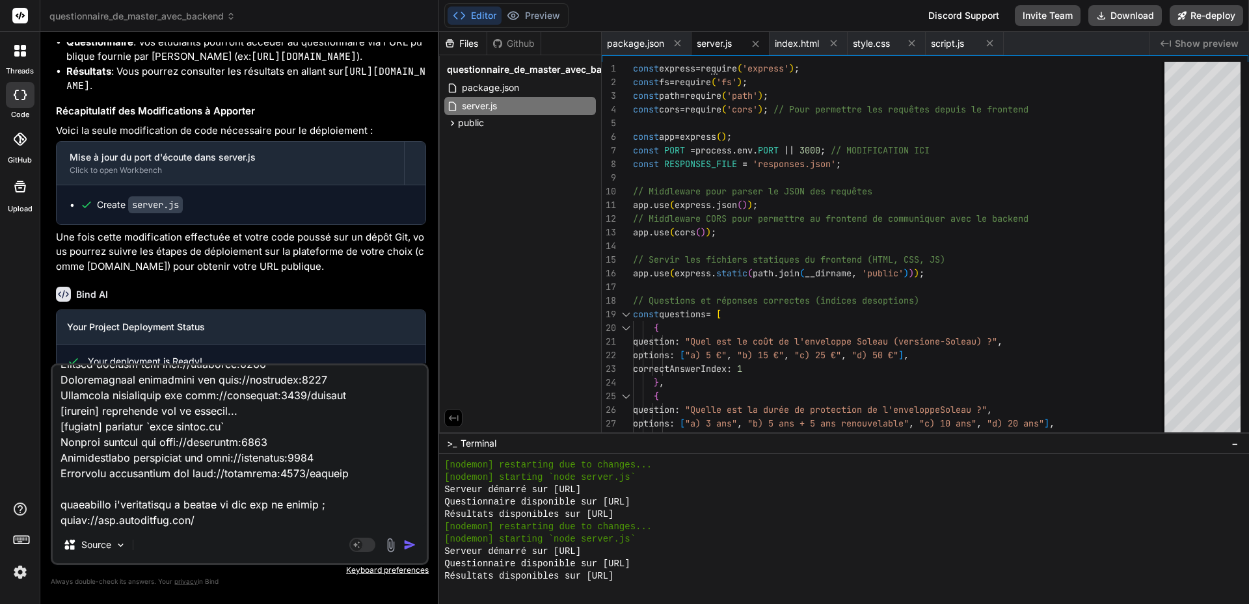
type textarea "L'ip do : sit ametcon adipi 840 elitsedd, eiu tempori 192 utlabore et 26d 70 ma…"
type textarea "x"
type textarea "L'ip do : sit ametcon adipi 840 elitsedd, eiu tempori 192 utlabore et 26d 70 ma…"
type textarea "x"
type textarea "L'ip do : sit ametcon adipi 840 elitsedd, eiu tempori 192 utlabore et 26d 70 ma…"
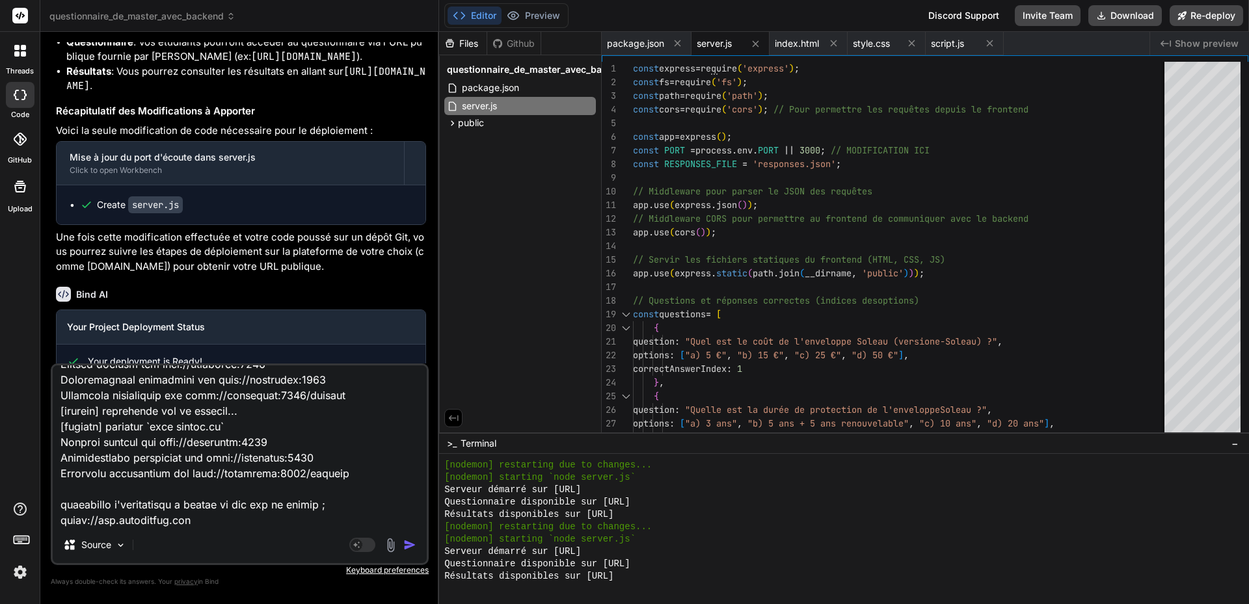
type textarea "x"
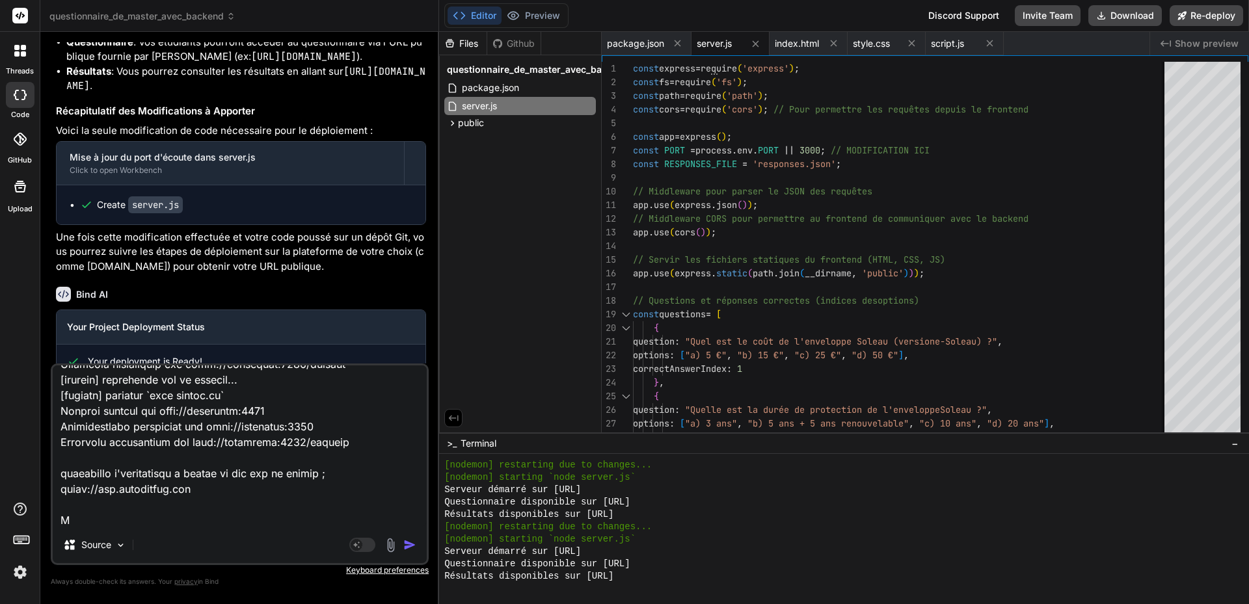
type textarea "L'ip do : sit ametcon adipi 840 elitsedd, eiu tempori 192 utlabore et 26d 70 ma…"
type textarea "x"
type textarea "L'ip do : sit ametcon adipi 840 elitsedd, eiu tempori 192 utlabore et 26d 70 ma…"
type textarea "x"
type textarea "L'ip do : sit ametcon adipi 840 elitsedd, eiu tempori 192 utlabore et 26d 70 ma…"
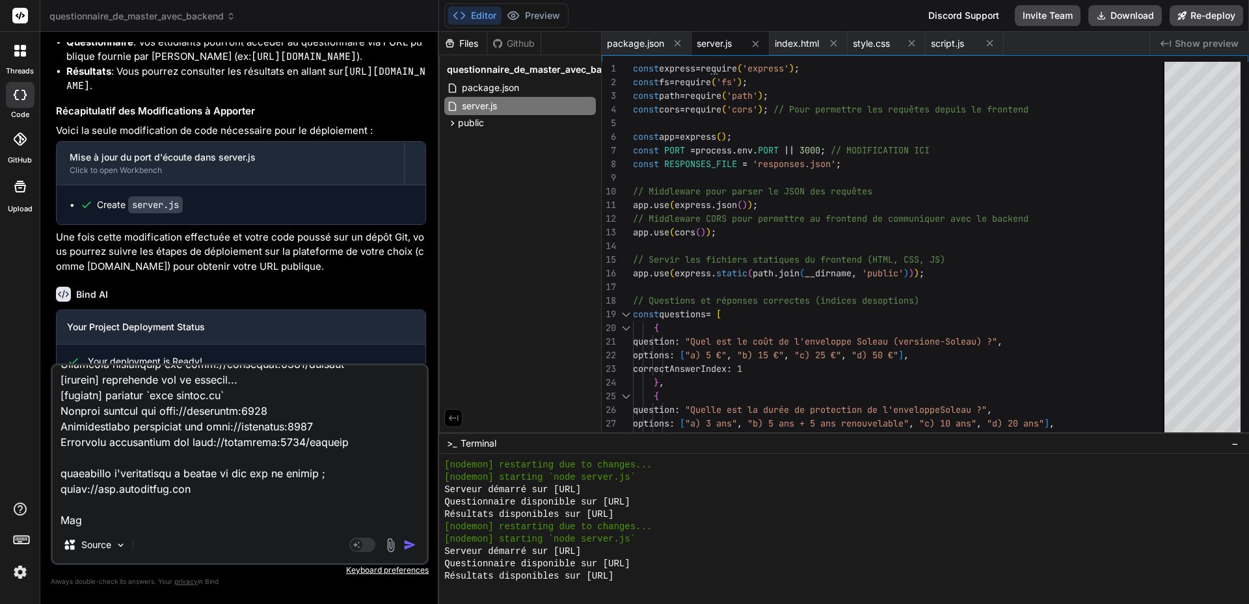
type textarea "x"
type textarea "L'ip do : sit ametcon adipi 840 elitsedd, eiu tempori 192 utlabore et 26d 70 ma…"
type textarea "x"
type textarea "L'ip do : sit ametcon adipi 840 elitsedd, eiu tempori 192 utlabore et 26d 70 ma…"
type textarea "x"
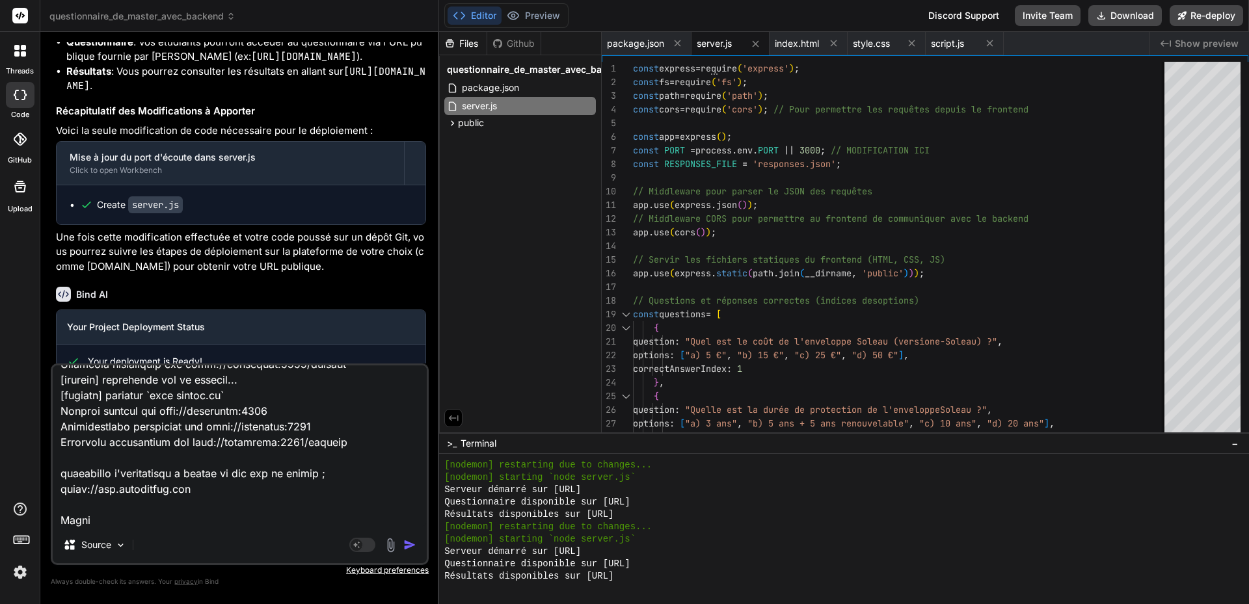
type textarea "L'ip do : sit ametcon adipi 840 elitsedd, eiu tempori 192 utlabore et 26d 70 ma…"
type textarea "x"
type textarea "L'ip do : sit ametcon adipi 840 elitsedd, eiu tempori 192 utlabore et 26d 70 ma…"
type textarea "x"
type textarea "L'ip do : sit ametcon adipi 840 elitsedd, eiu tempori 192 utlabore et 26d 70 ma…"
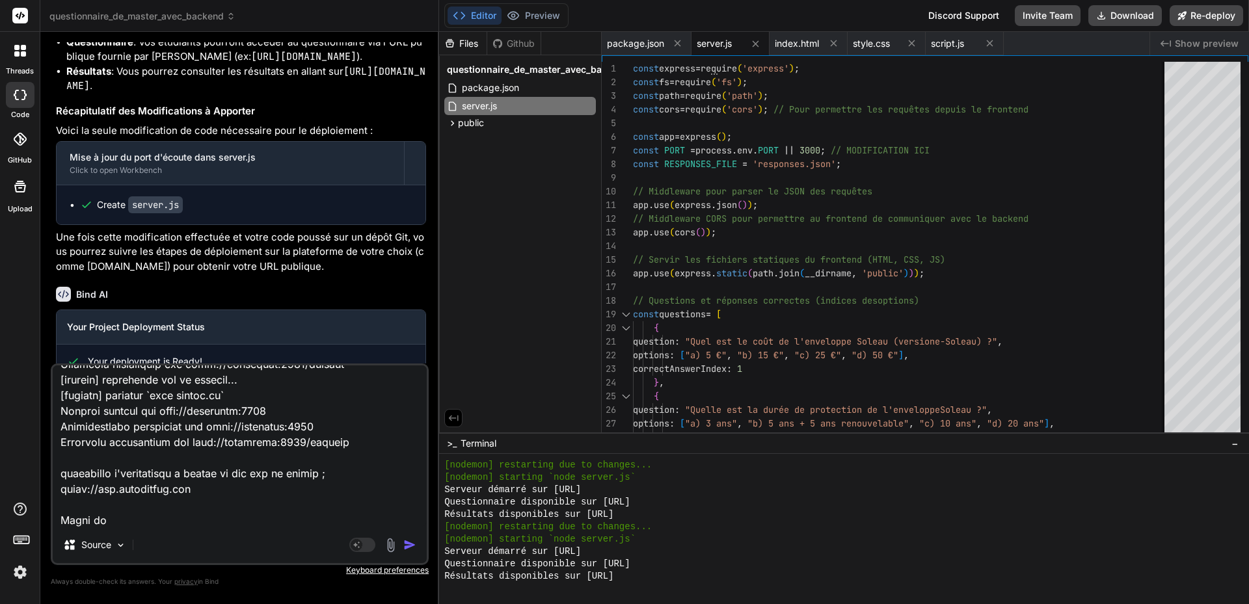
type textarea "x"
type textarea "L'ip do : sit ametcon adipi 840 elitsedd, eiu tempori 192 utlabore et 26d 70 ma…"
type textarea "x"
type textarea "L'ip do : sit ametcon adipi 840 elitsedd, eiu tempori 192 utlabore et 26d 70 ma…"
type textarea "x"
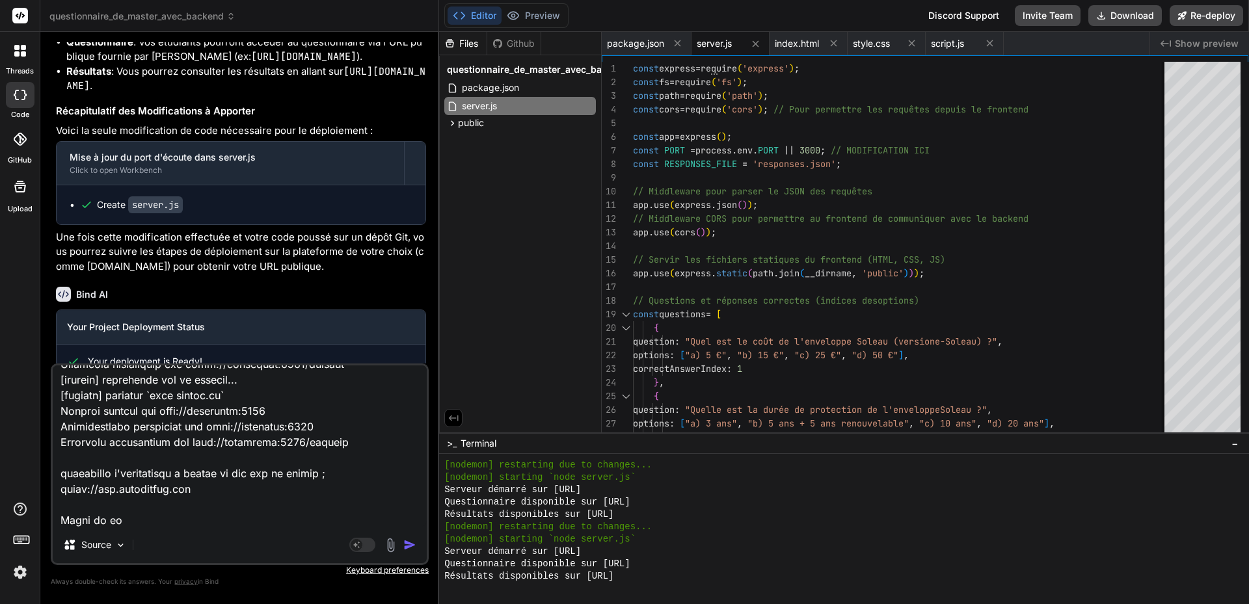
type textarea "L'ip do : sit ametcon adipi 840 elitsedd, eiu tempori 192 utlabore et 26d 70 ma…"
type textarea "x"
type textarea "L'ip do : sit ametcon adipi 840 elitsedd, eiu tempori 192 utlabore et 26d 70 ma…"
type textarea "x"
type textarea "L'ip do : sit ametcon adipi 840 elitsedd, eiu tempori 192 utlabore et 26d 70 ma…"
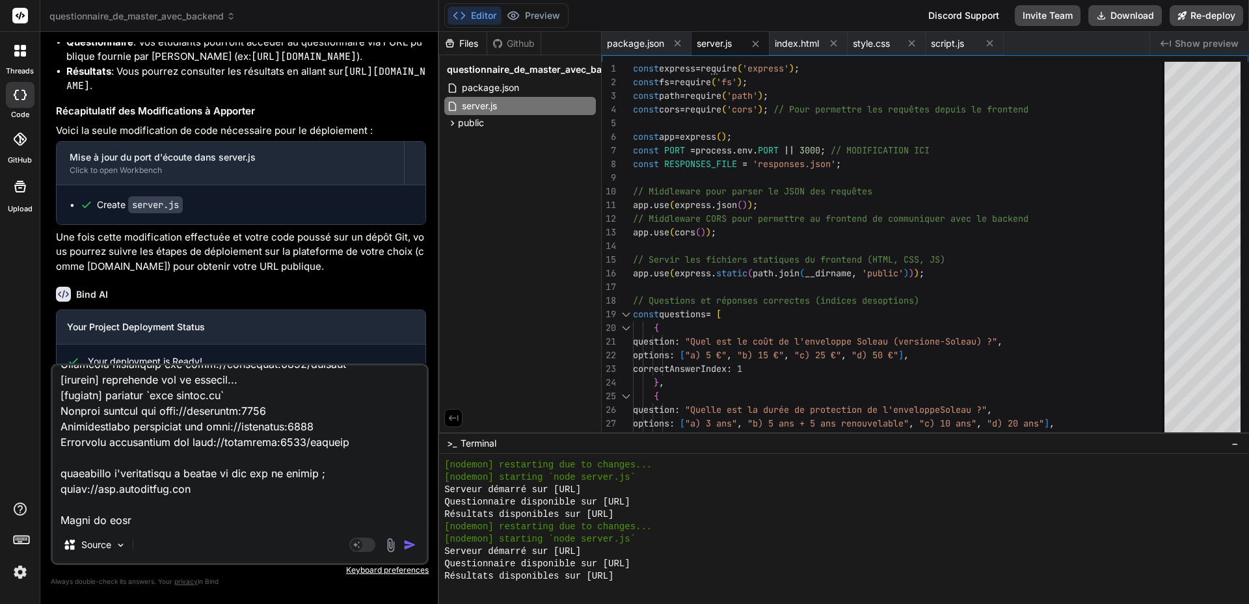
type textarea "x"
type textarea "L'ip do : sit ametcon adipi 840 elitsedd, eiu tempori 192 utlabore et 26d 70 ma…"
type textarea "x"
type textarea "L'ip do : sit ametcon adipi 840 elitsedd, eiu tempori 192 utlabore et 26d 70 ma…"
type textarea "x"
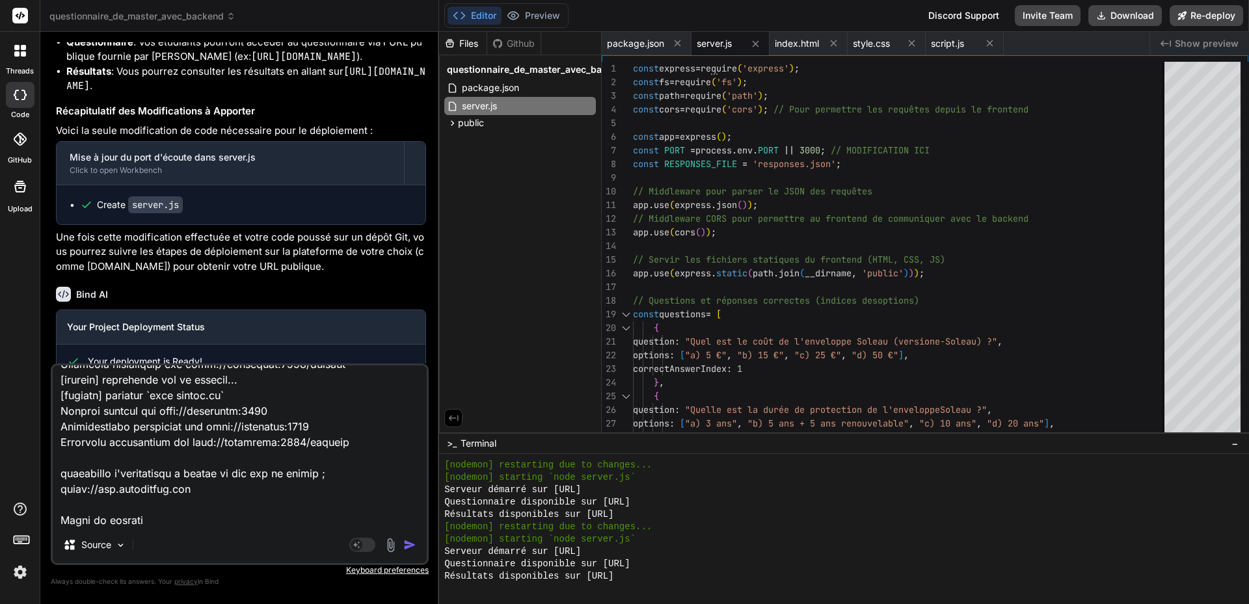
type textarea "L'ip do : sit ametcon adipi 840 elitsedd, eiu tempori 192 utlabore et 26d 70 ma…"
type textarea "x"
type textarea "L'ip do : sit ametcon adipi 840 elitsedd, eiu tempori 192 utlabore et 26d 70 ma…"
type textarea "x"
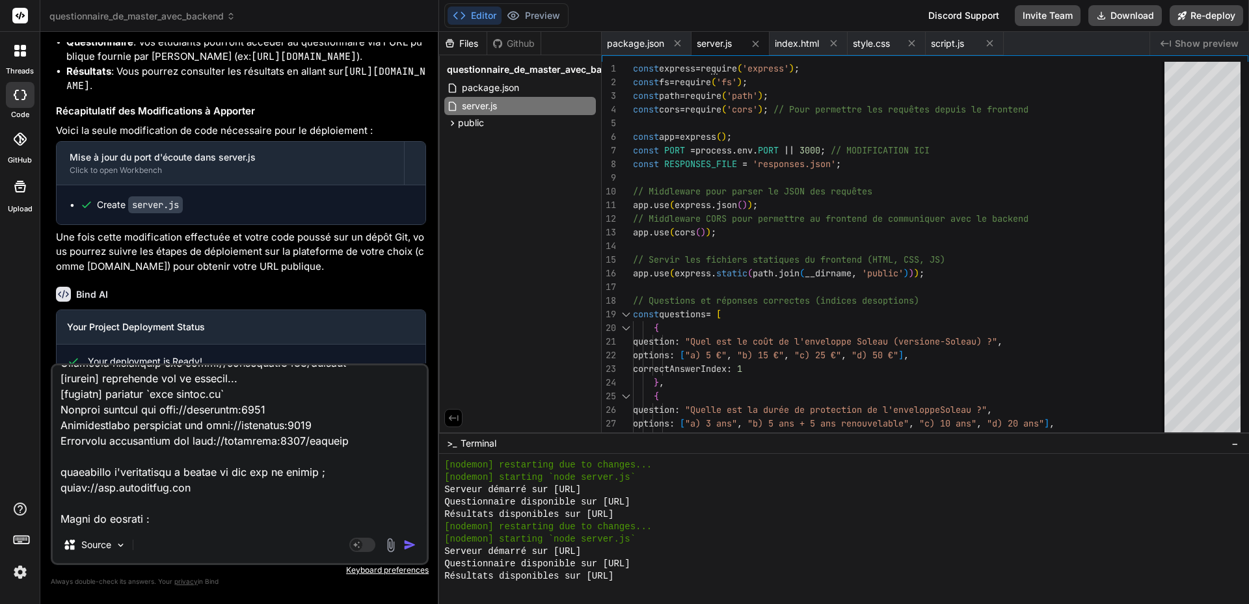
paste textarea "localhost:3000/submit-quiz:1 Failed to load resource: net::ERR_CONNECTION_REFUS…"
type textarea "L'ip do : sit ametcon adipi 840 elitsedd, eiu tempori 192 utlabore et 26d 70 ma…"
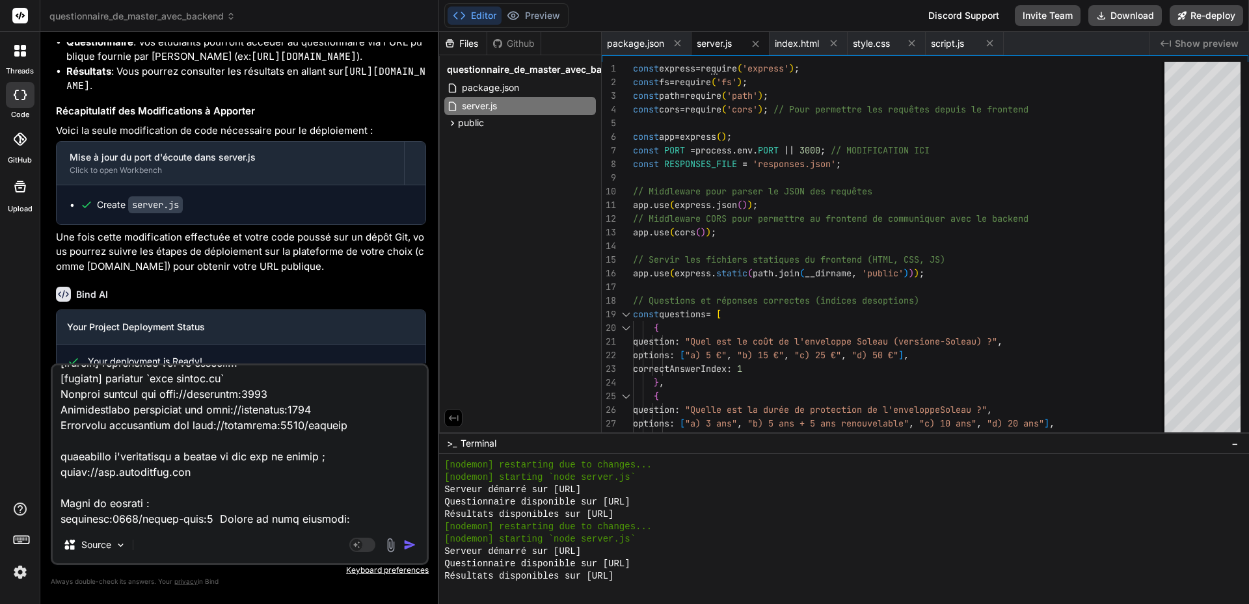
scroll to position [1640, 0]
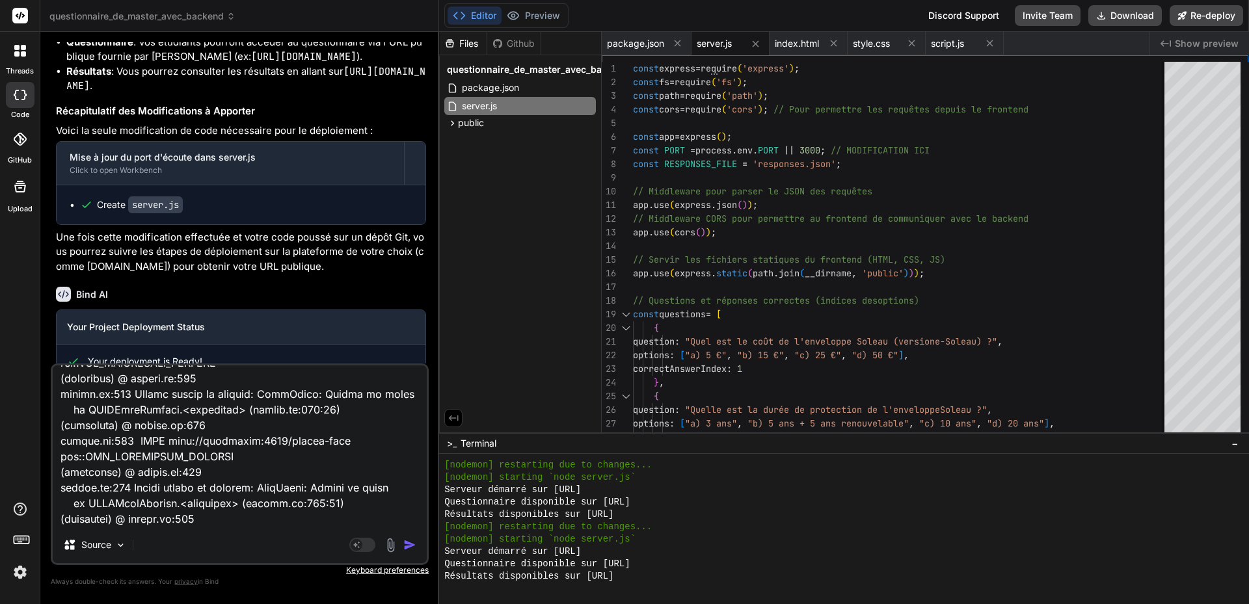
type textarea "x"
type textarea "L'ip do : sit ametcon adipi 840 elitsedd, eiu tempori 192 utlabore et 26d 70 ma…"
type textarea "x"
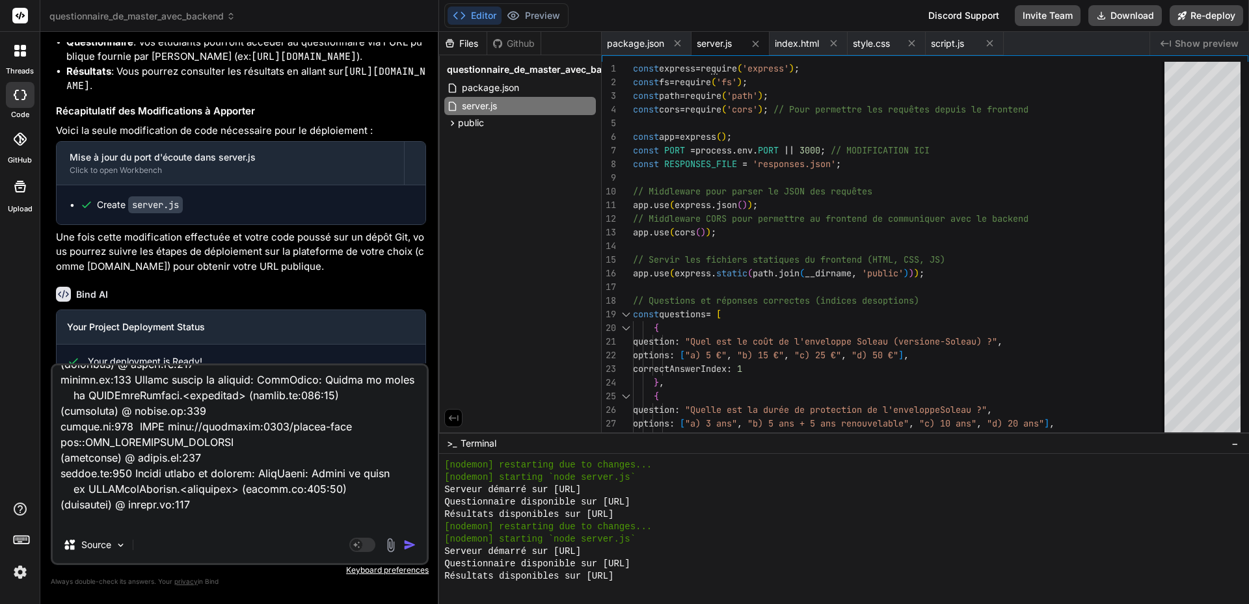
scroll to position [1656, 0]
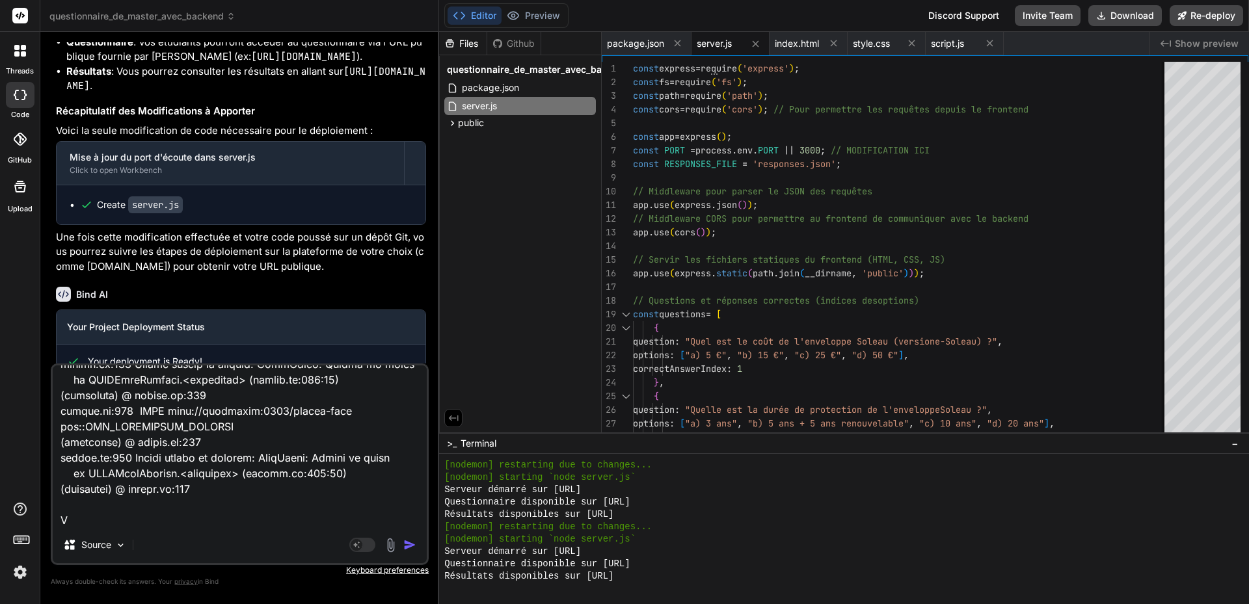
type textarea "L'ip do : sit ametcon adipi 840 elitsedd, eiu tempori 192 utlabore et 26d 70 ma…"
type textarea "x"
type textarea "L'ip do : sit ametcon adipi 840 elitsedd, eiu tempori 192 utlabore et 26d 70 ma…"
type textarea "x"
type textarea "L'ip do : sit ametcon adipi 840 elitsedd, eiu tempori 192 utlabore et 26d 70 ma…"
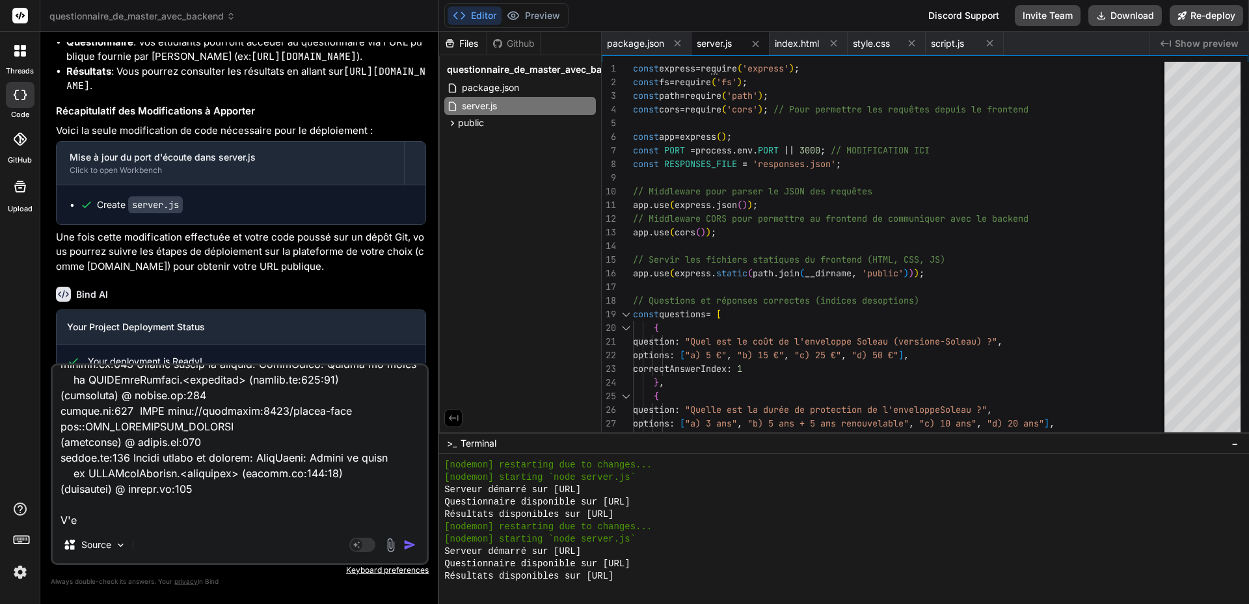
type textarea "x"
type textarea "L'ip do : sit ametcon adipi 840 elitsedd, eiu tempori 192 utlabore et 26d 70 ma…"
type textarea "x"
type textarea "L'ip do : sit ametcon adipi 840 elitsedd, eiu tempori 192 utlabore et 26d 70 ma…"
type textarea "x"
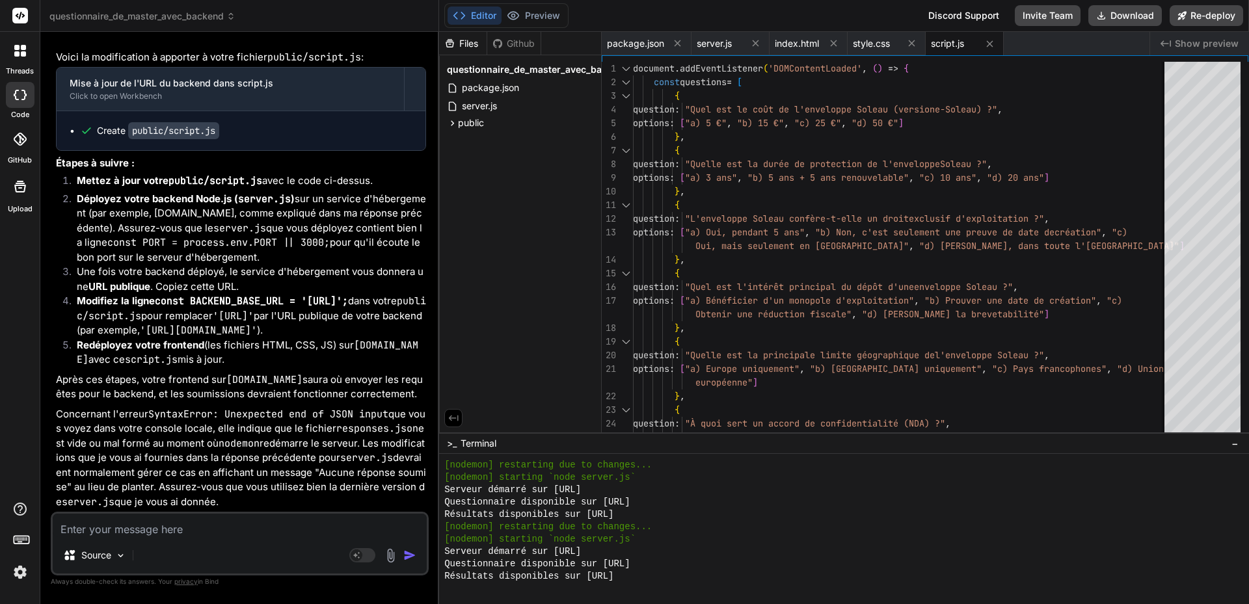
scroll to position [5992, 0]
click at [200, 139] on code "public/script.js" at bounding box center [173, 130] width 91 height 17
click at [449, 122] on icon at bounding box center [452, 123] width 11 height 11
click at [485, 174] on span "script.js" at bounding box center [489, 178] width 36 height 16
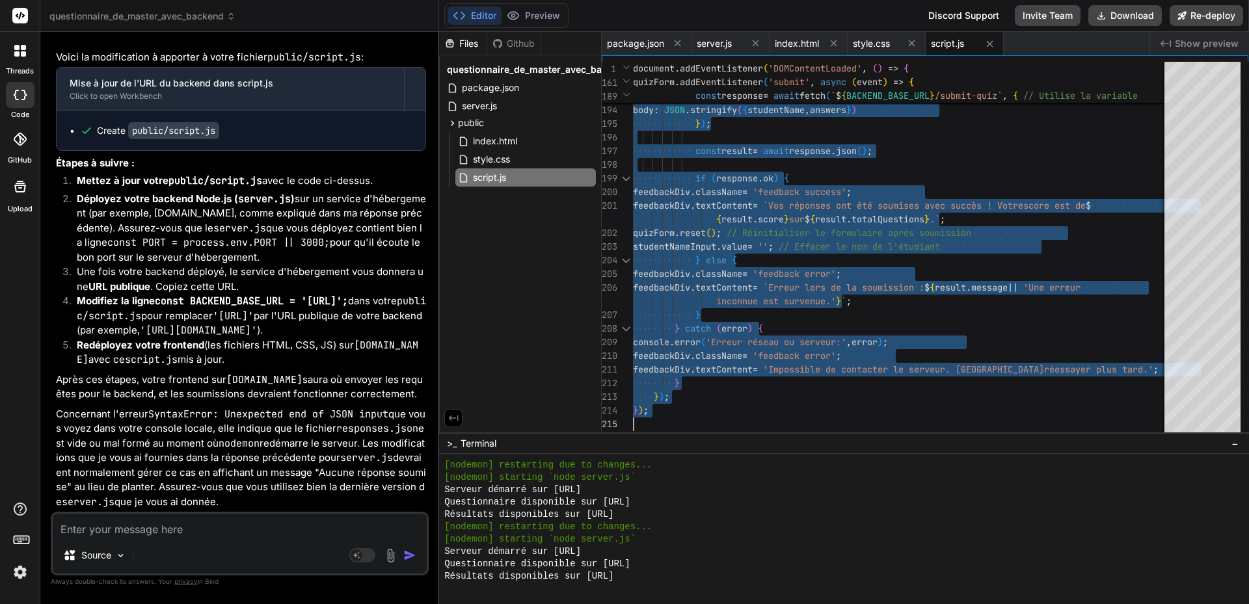
scroll to position [6057, 0]
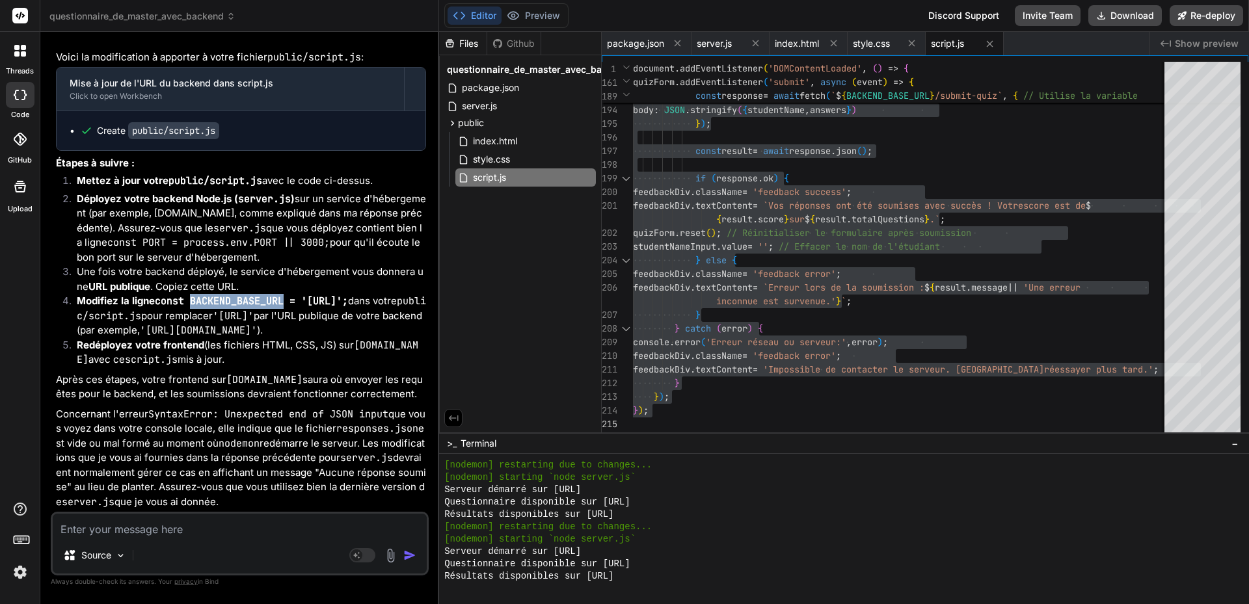
drag, startPoint x: 194, startPoint y: 276, endPoint x: 285, endPoint y: 280, distance: 91.1
click at [285, 295] on code "const BACKEND_BASE_URL = '[URL]';" at bounding box center [251, 301] width 193 height 13
copy code "BACKEND_BASE_URL"
click at [232, 265] on li "Une fois votre backend déployé, le service d'hébergement vous donnera une URL p…" at bounding box center [246, 279] width 360 height 29
